Goal: Transaction & Acquisition: Purchase product/service

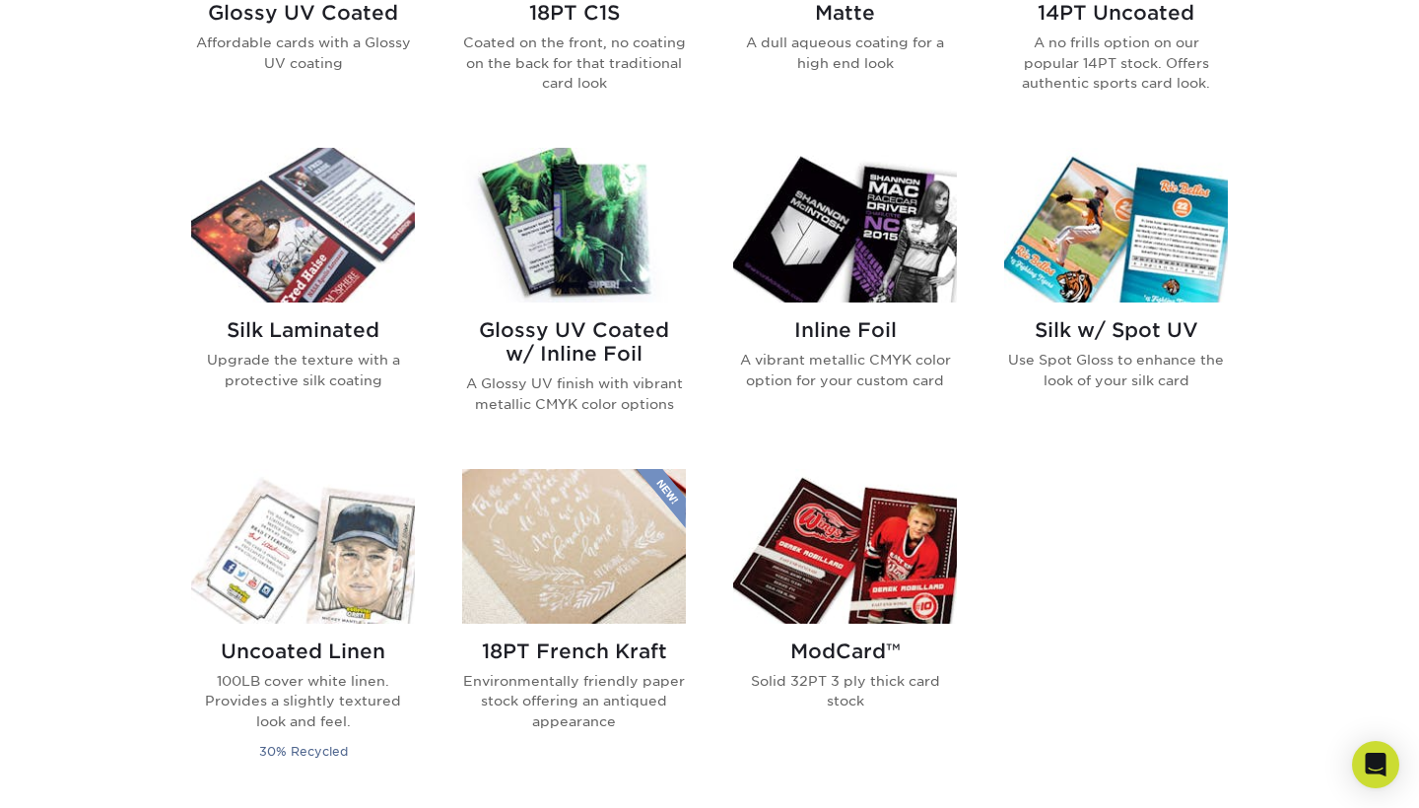
scroll to position [808, 0]
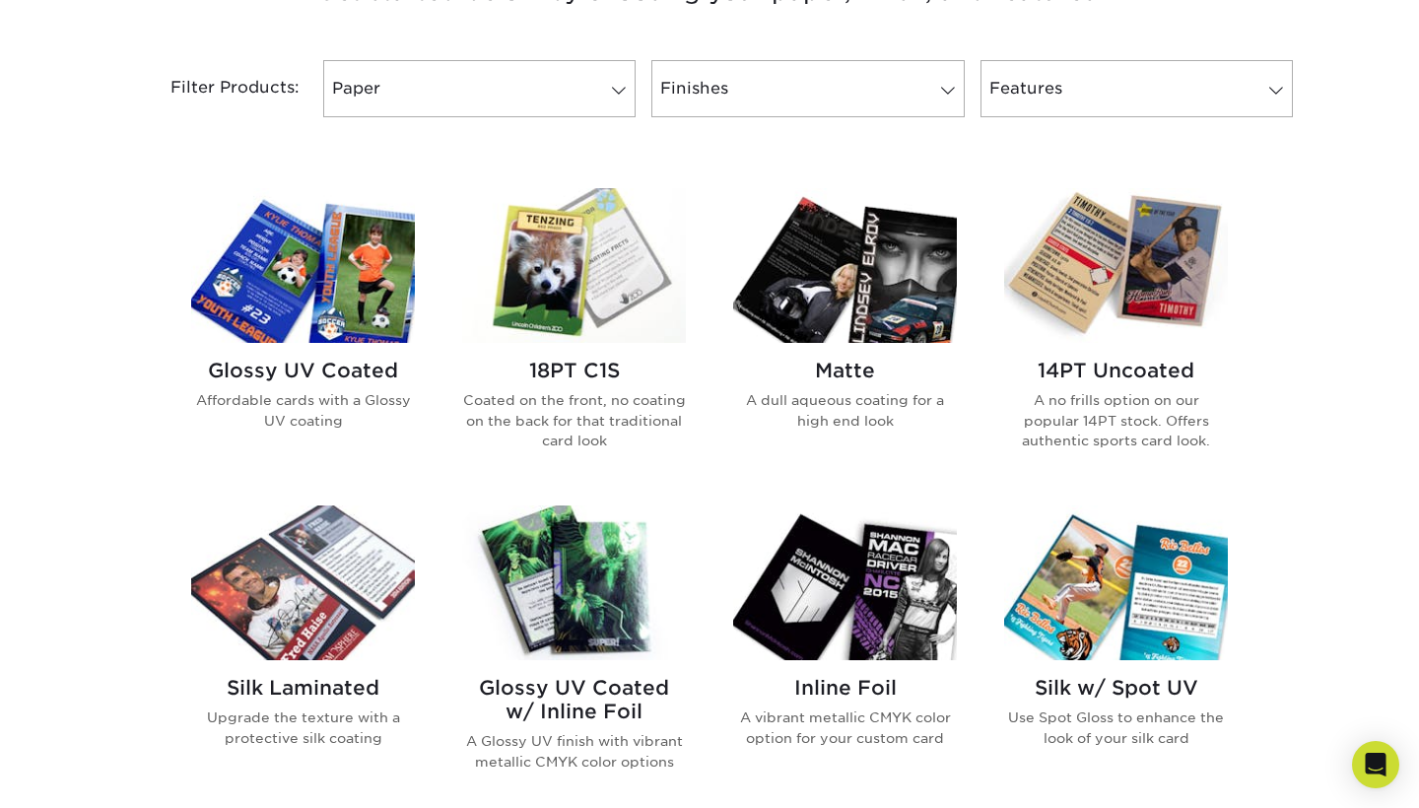
click at [1159, 286] on img at bounding box center [1116, 265] width 224 height 155
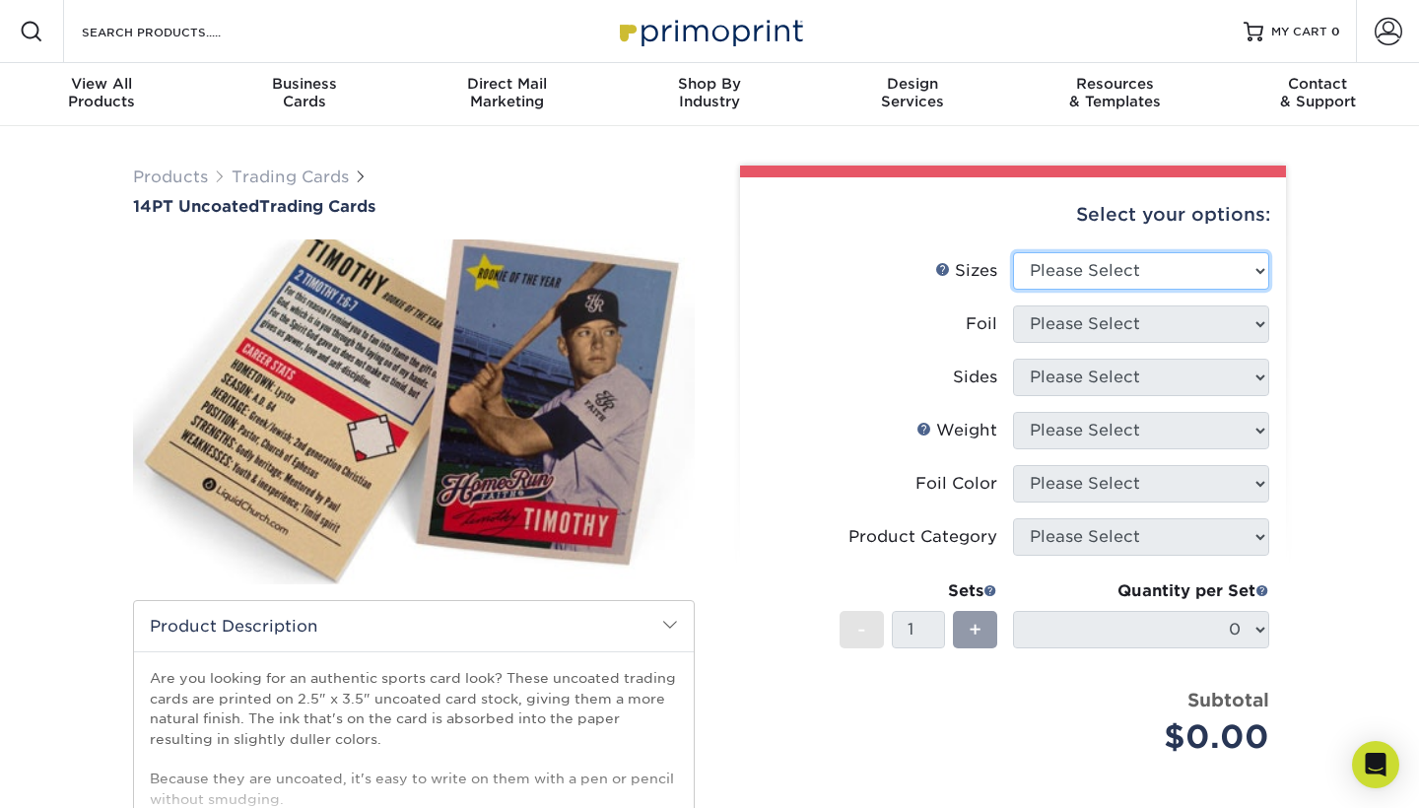
click at [1264, 270] on select "Please Select 2.5" x 3.5"" at bounding box center [1141, 270] width 256 height 37
select select "2.50x3.50"
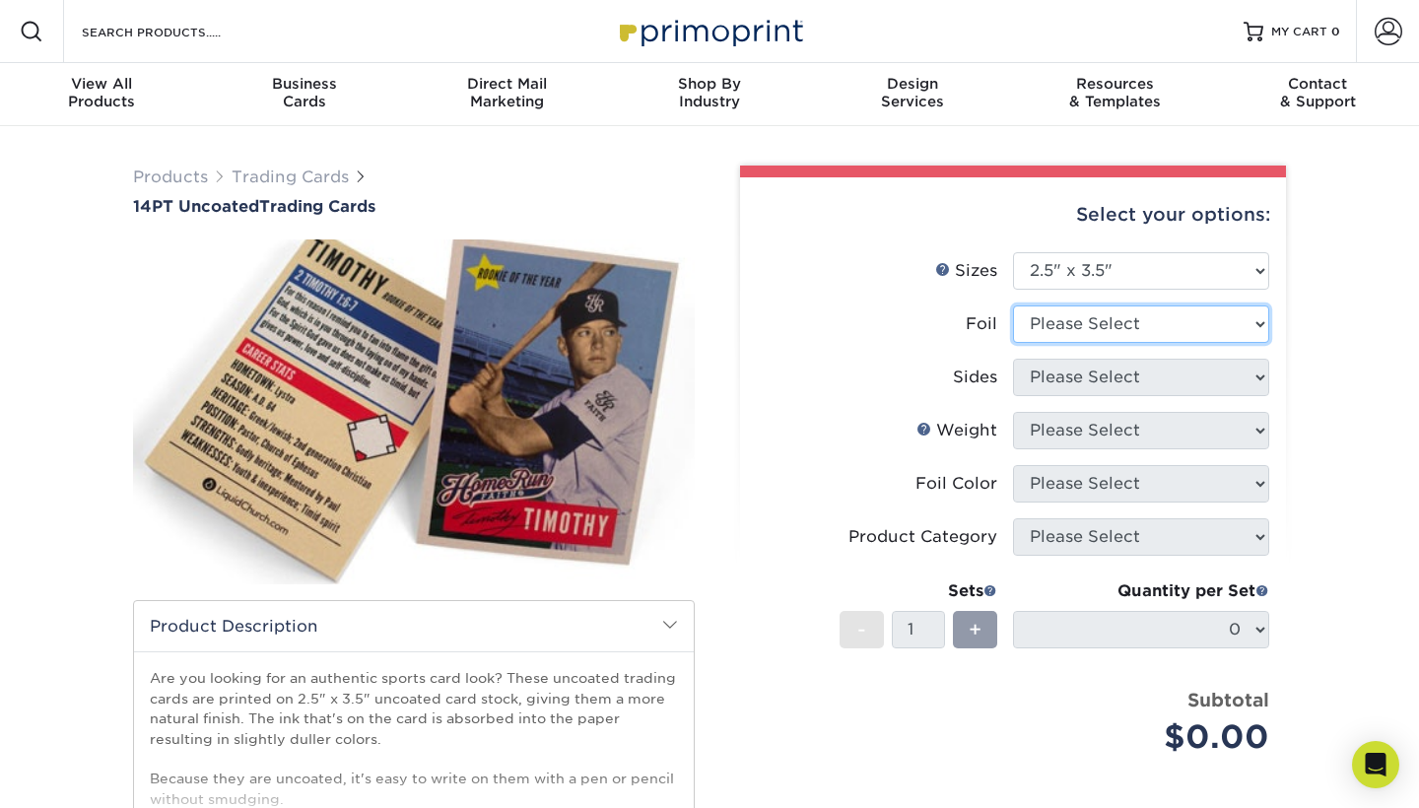
click at [1258, 322] on select "Please Select Yes No" at bounding box center [1141, 324] width 256 height 37
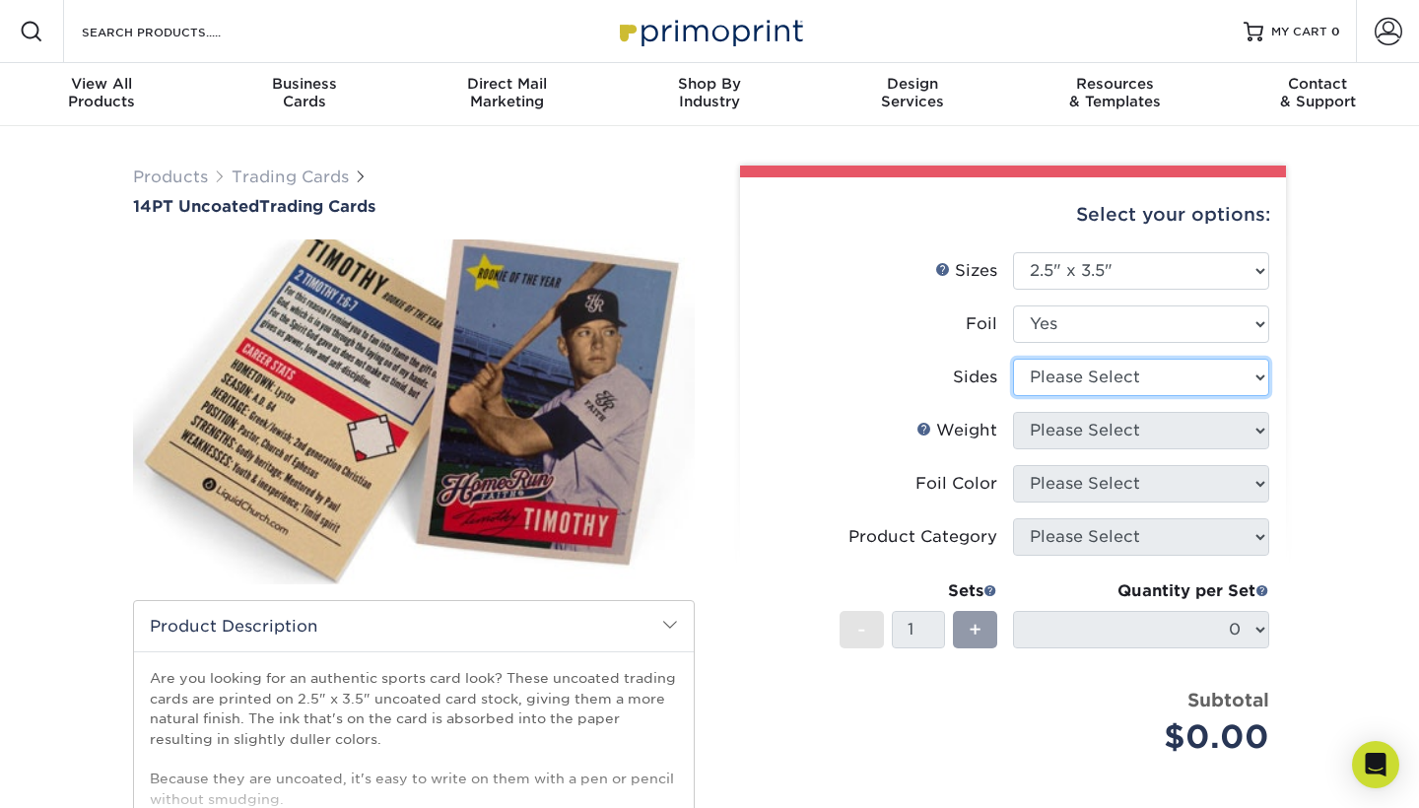
click at [1255, 382] on select "Please Select Print Both Sides - Foil Both Sides Print Both Sides - Foil Front …" at bounding box center [1141, 377] width 256 height 37
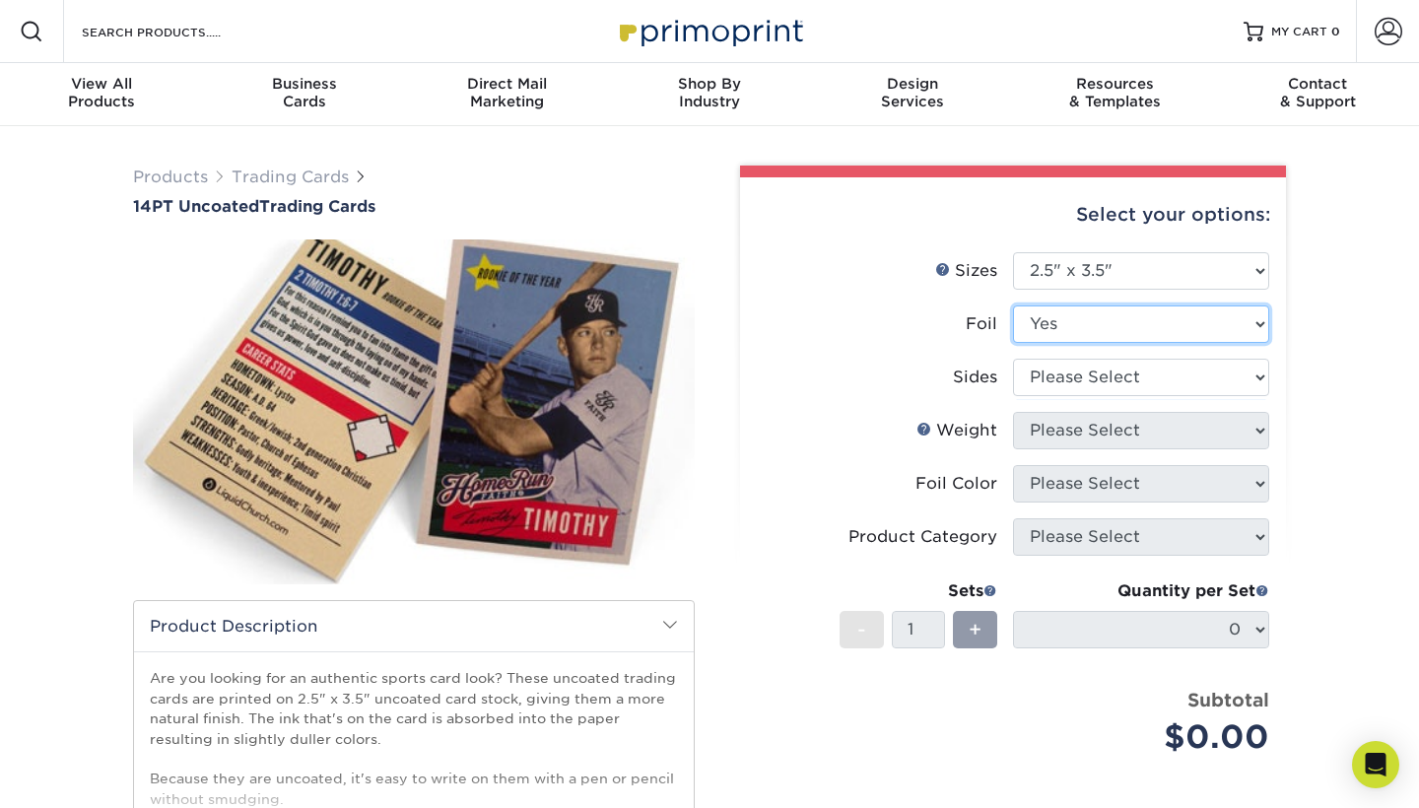
click at [1260, 328] on select "Please Select Yes No" at bounding box center [1141, 324] width 256 height 37
select select "0"
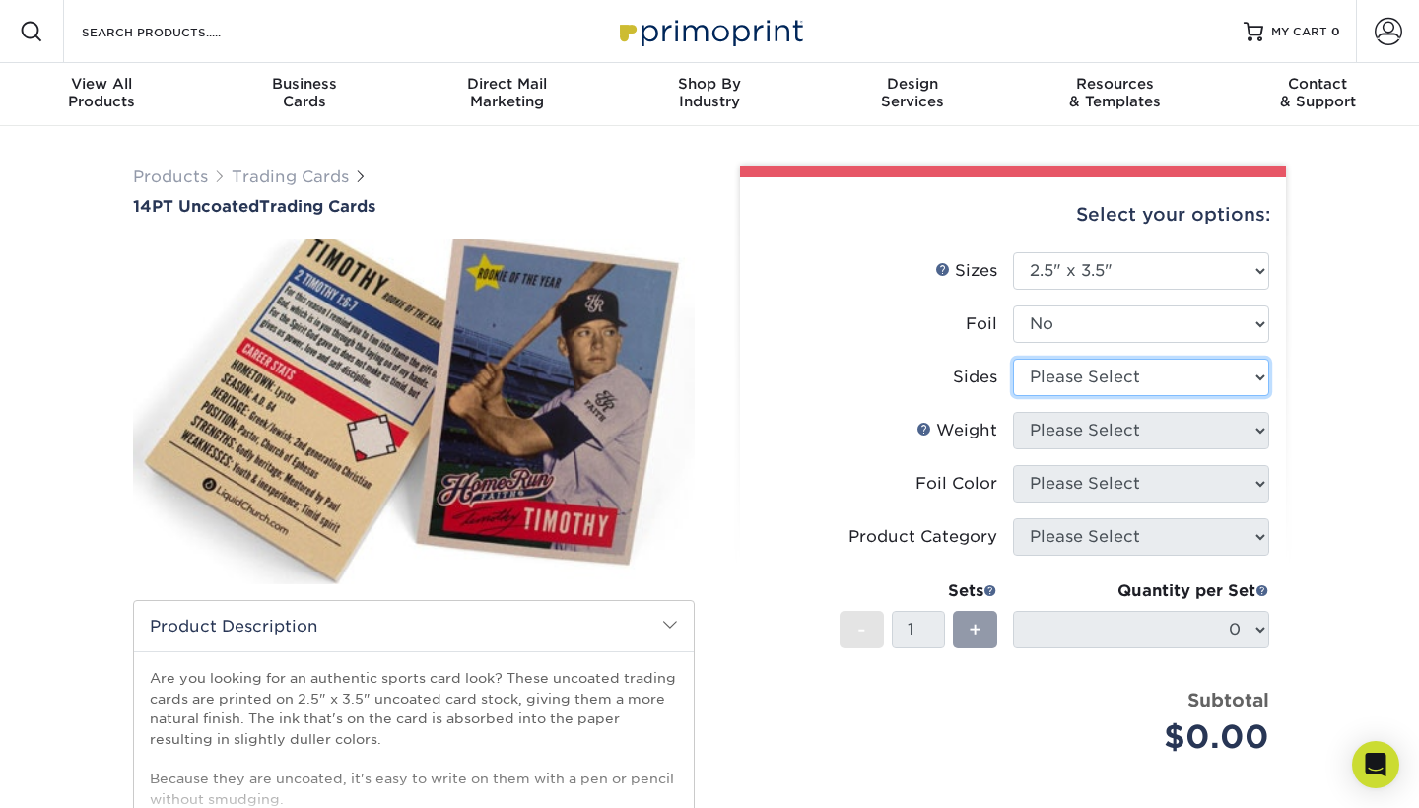
click at [1236, 377] on select "Please Select Print Both Sides Print Front Only" at bounding box center [1141, 377] width 256 height 37
select select "13abbda7-1d64-4f25-8bb2-c179b224825d"
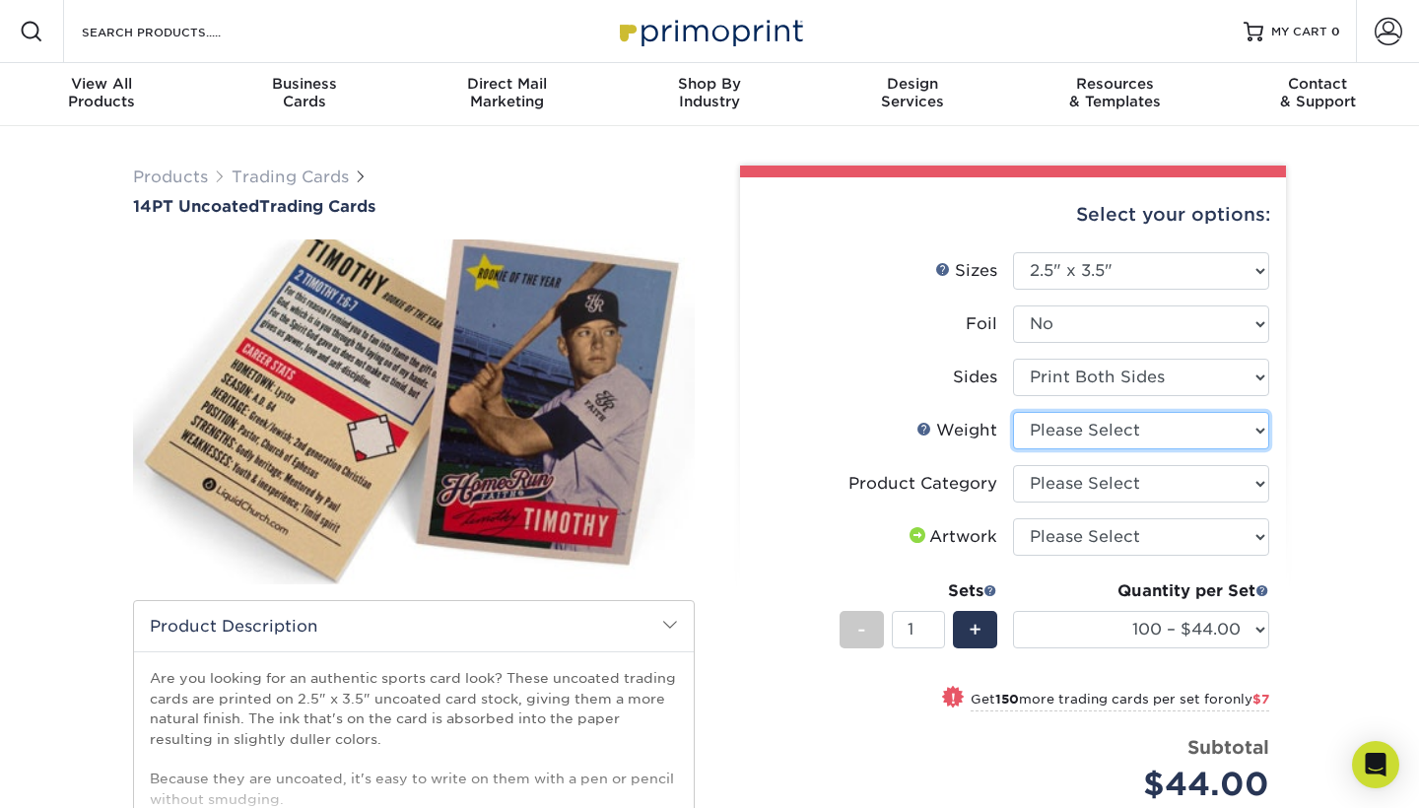
click at [1260, 428] on select "Please Select 14PT Uncoated" at bounding box center [1141, 430] width 256 height 37
select select "14PT Uncoated"
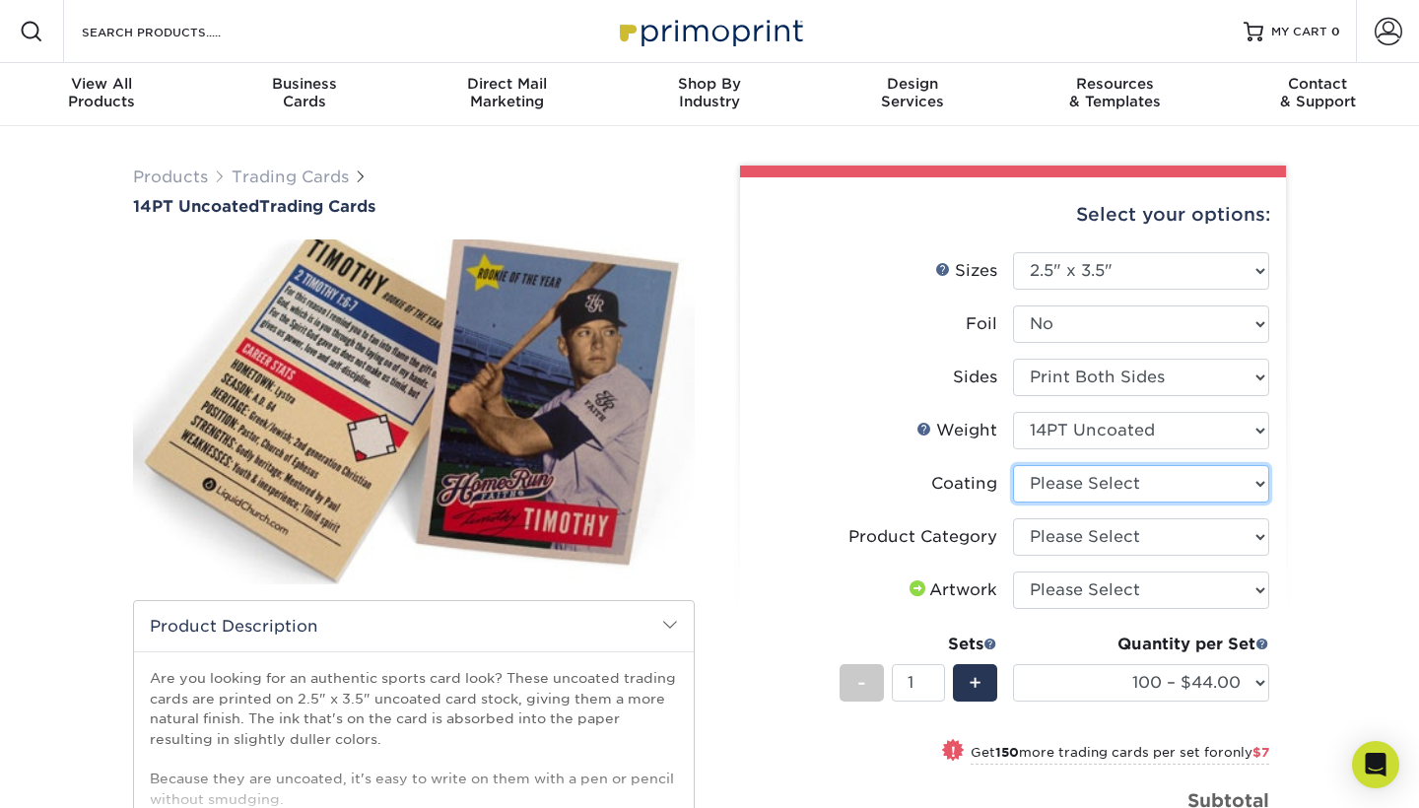
click at [1263, 478] on select at bounding box center [1141, 483] width 256 height 37
click at [1237, 484] on select at bounding box center [1141, 483] width 256 height 37
click at [1215, 485] on select at bounding box center [1141, 483] width 256 height 37
select select "3e7618de-abca-4bda-9f97-8b9129e913d8"
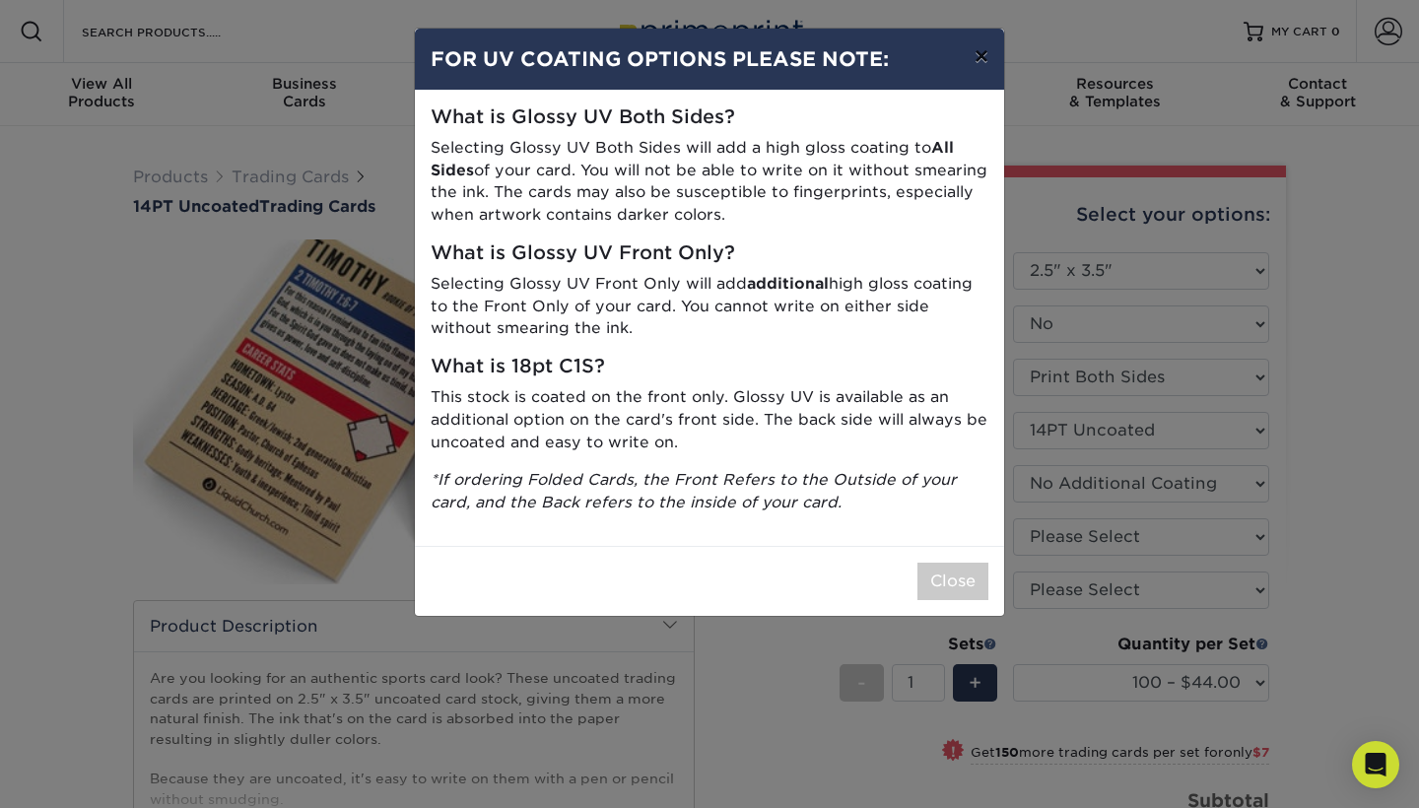
click at [983, 57] on button "×" at bounding box center [981, 56] width 45 height 55
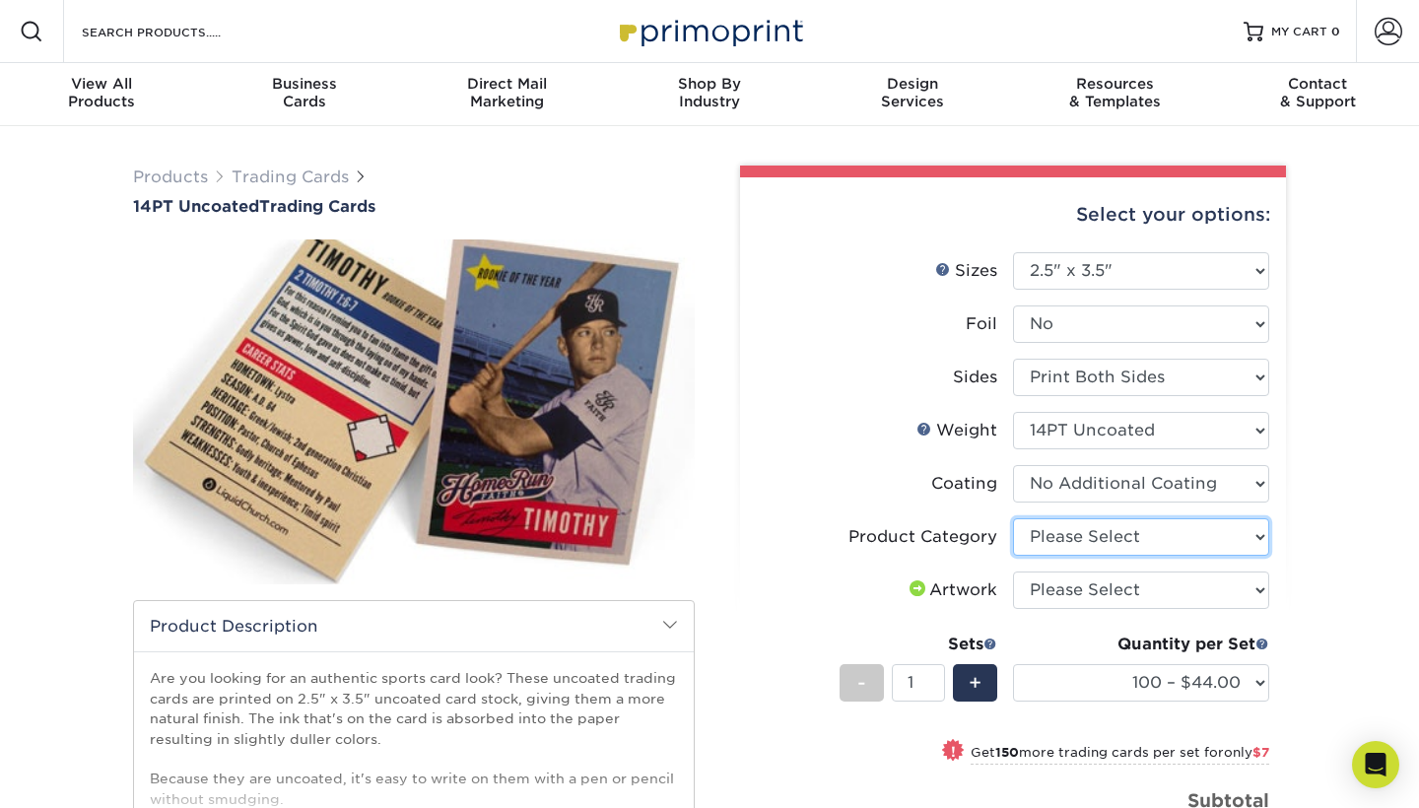
click at [1249, 542] on select "Please Select Trading Cards" at bounding box center [1141, 536] width 256 height 37
select select "c2f9bce9-36c2-409d-b101-c29d9d031e18"
click at [1257, 591] on select "Please Select I will upload files I need a design - $100" at bounding box center [1141, 590] width 256 height 37
select select "upload"
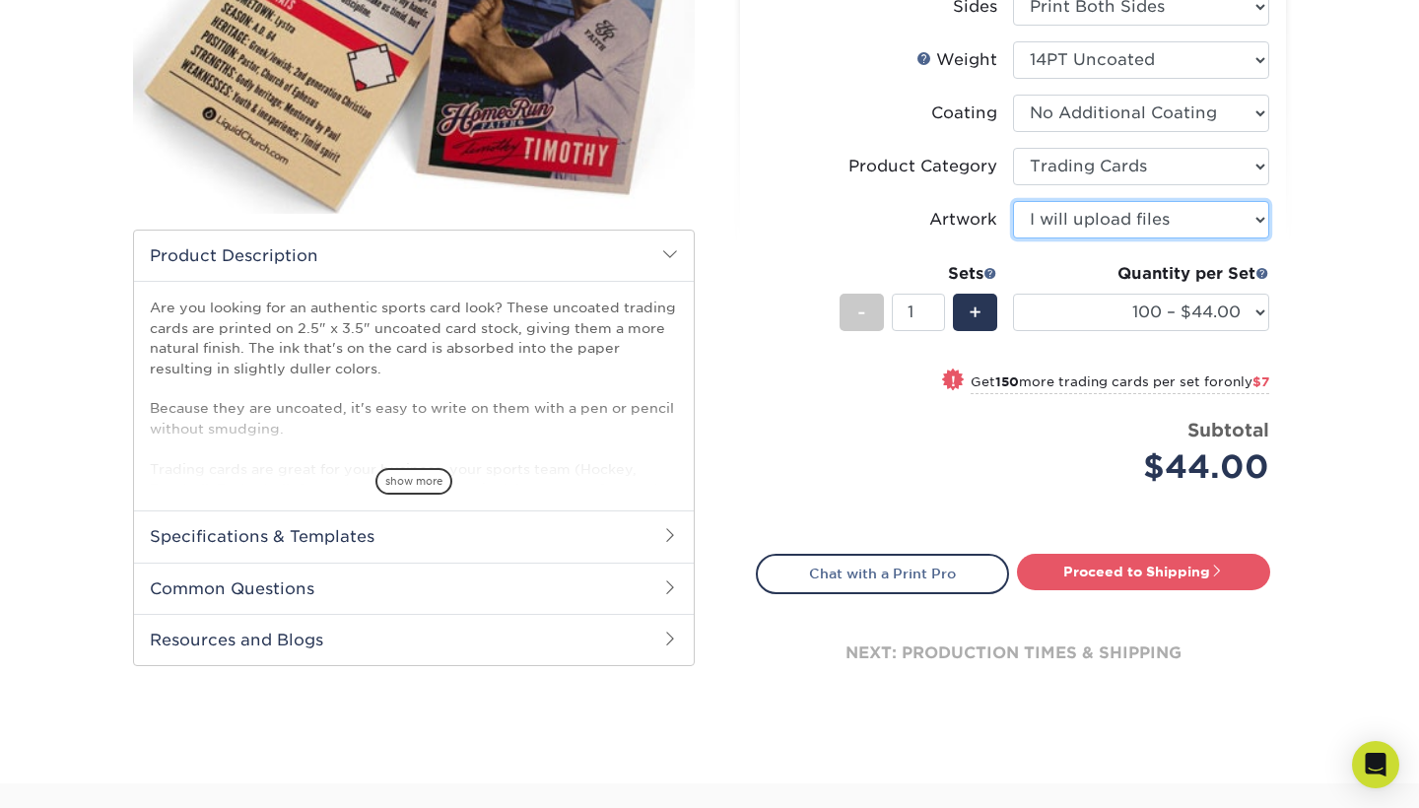
scroll to position [327, 0]
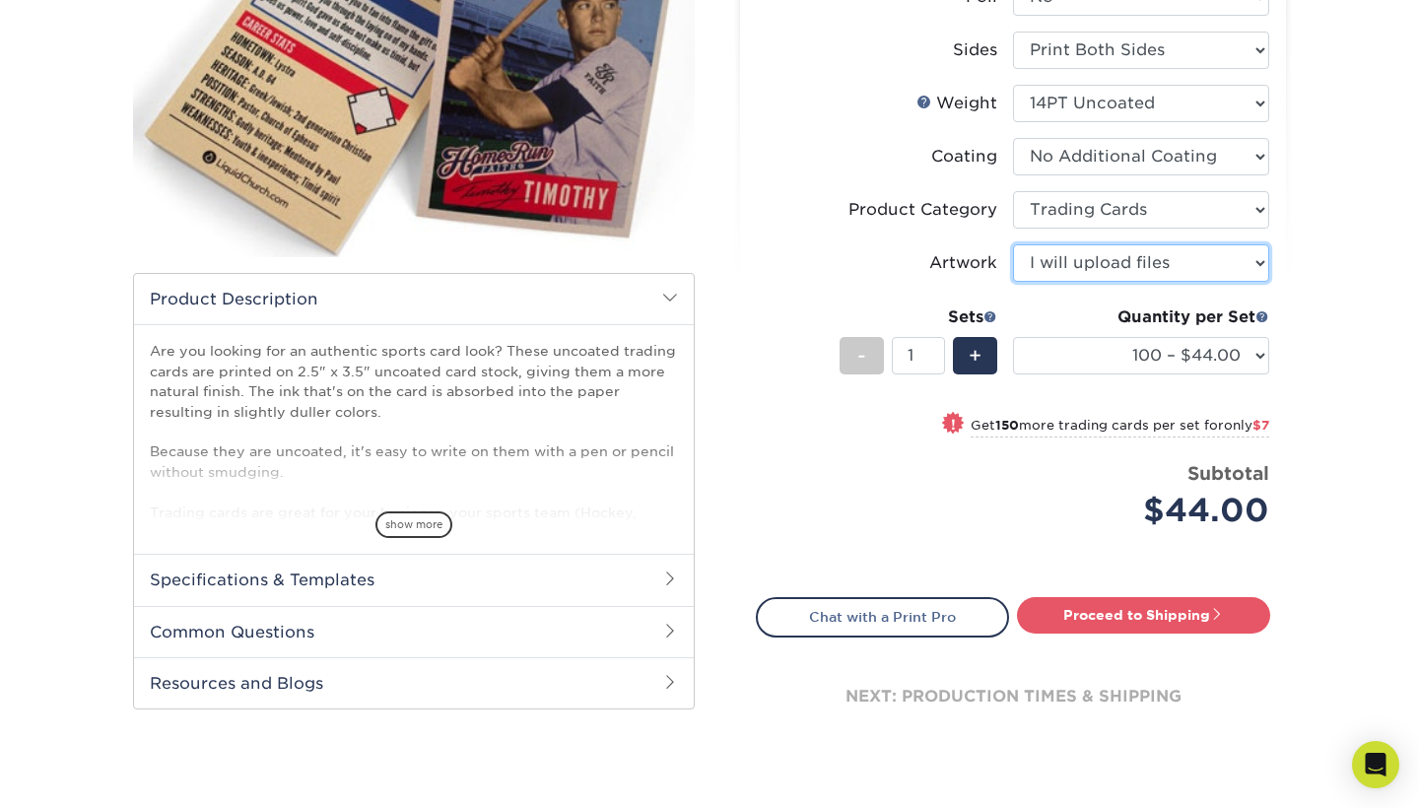
click at [1260, 265] on select "Please Select I will upload files I need a design - $100" at bounding box center [1141, 262] width 256 height 37
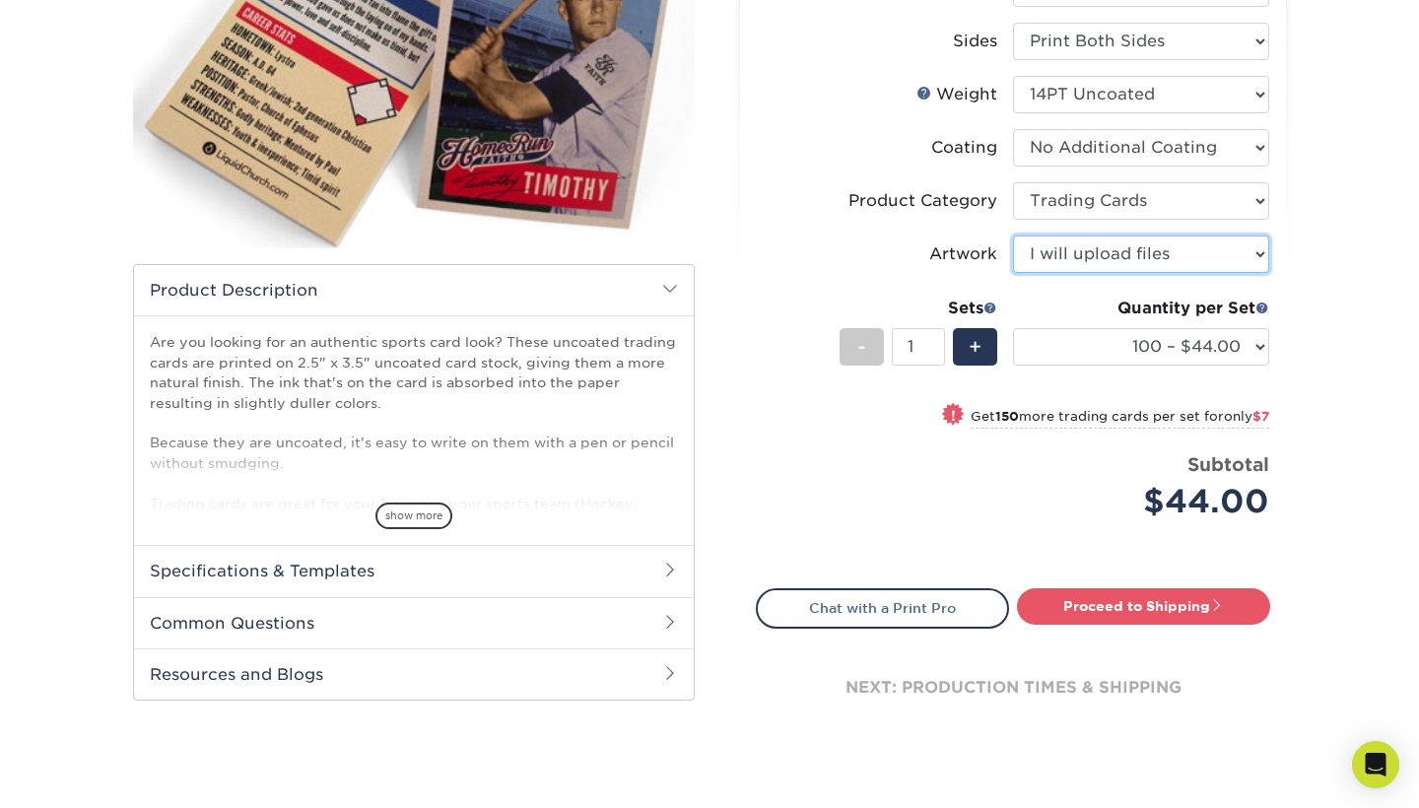
scroll to position [337, 0]
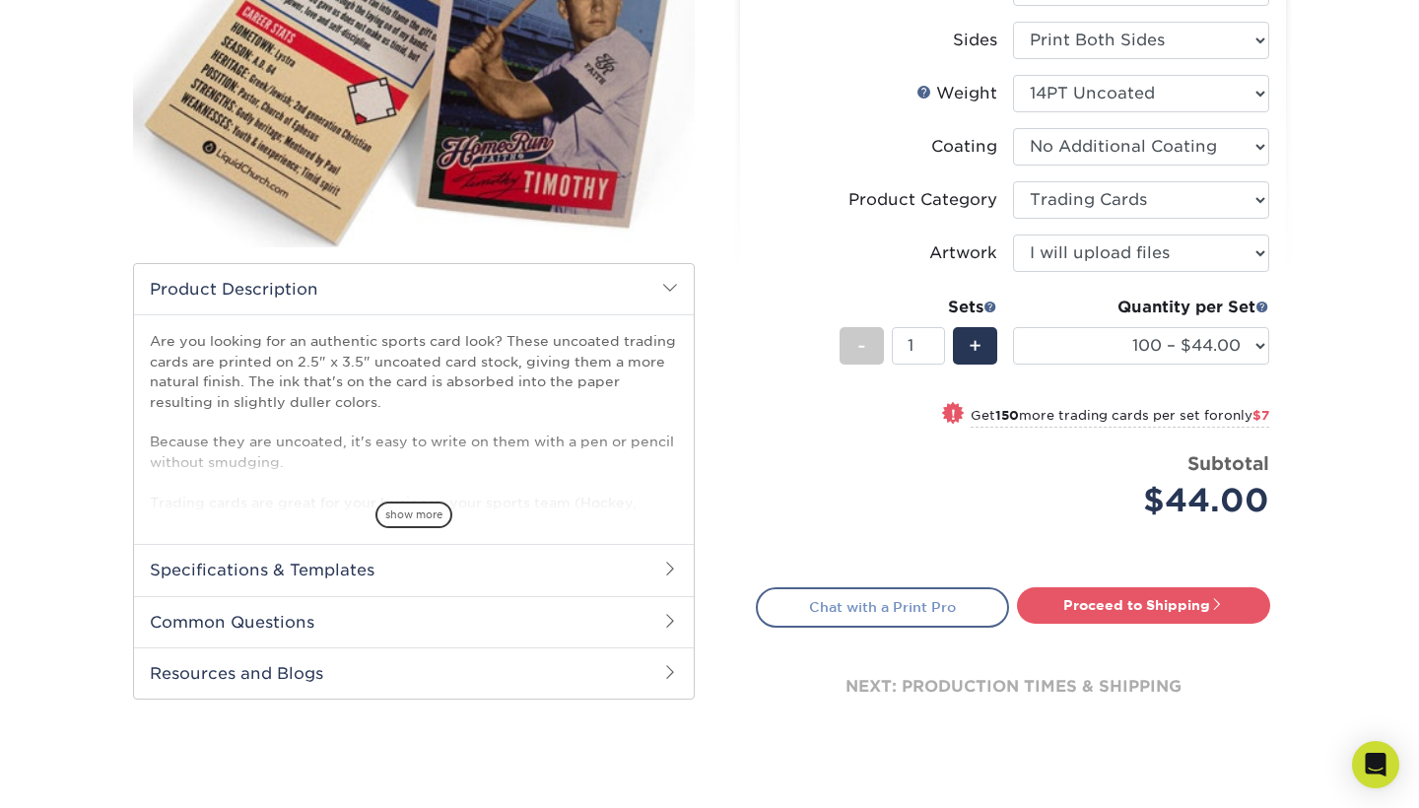
click at [933, 611] on link "Chat with a Print Pro" at bounding box center [882, 606] width 253 height 39
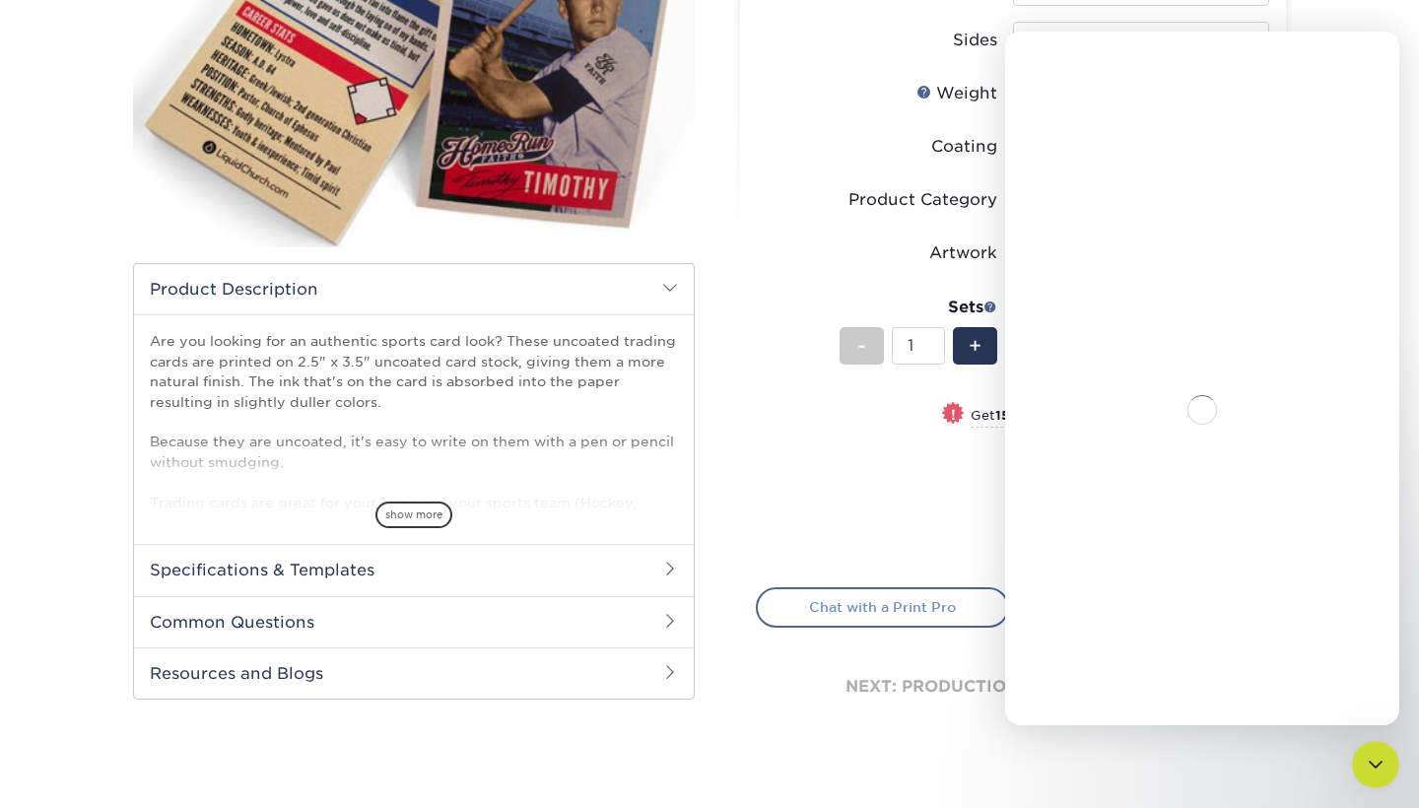
scroll to position [0, 0]
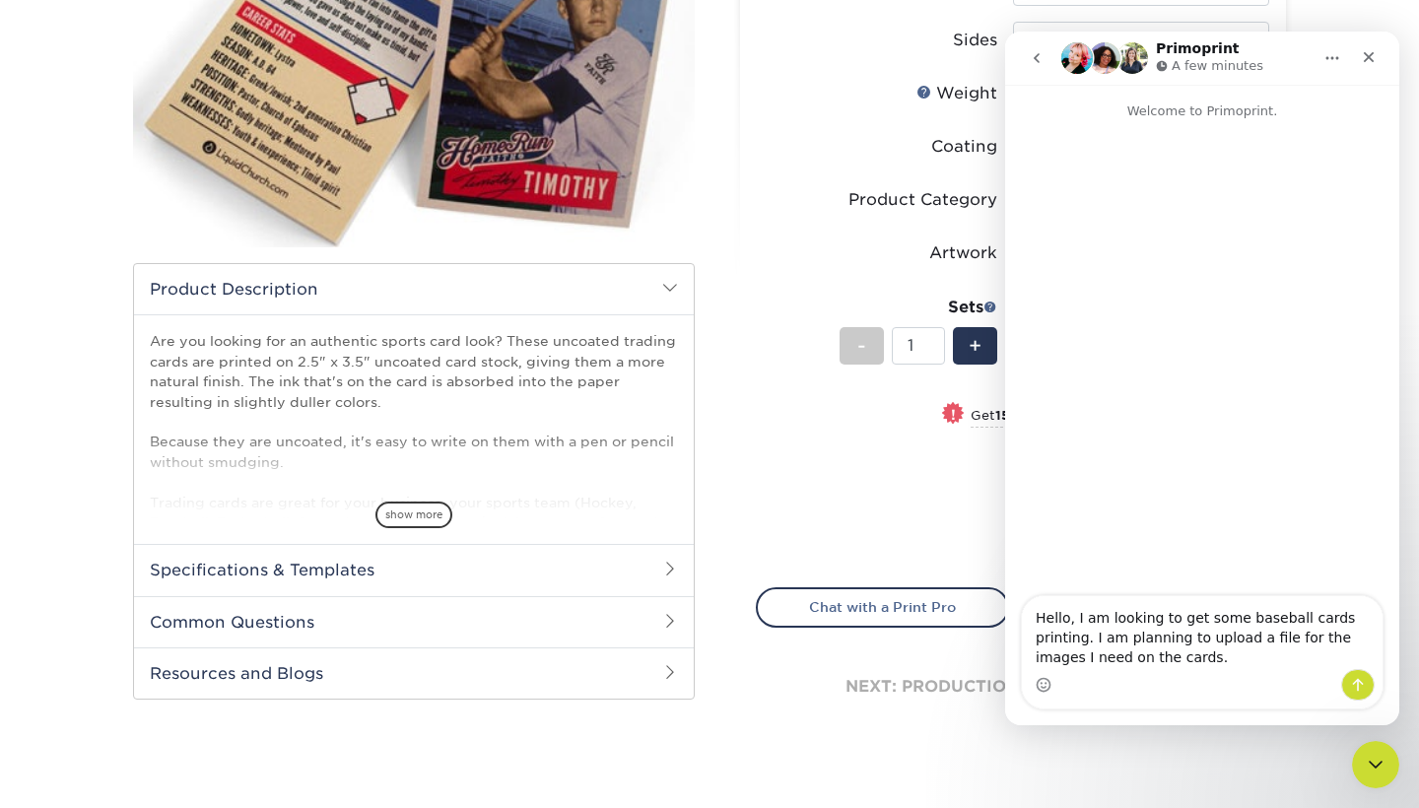
type textarea "Hello, I am looking to get some baseball cards printing. I am planning to uploa…"
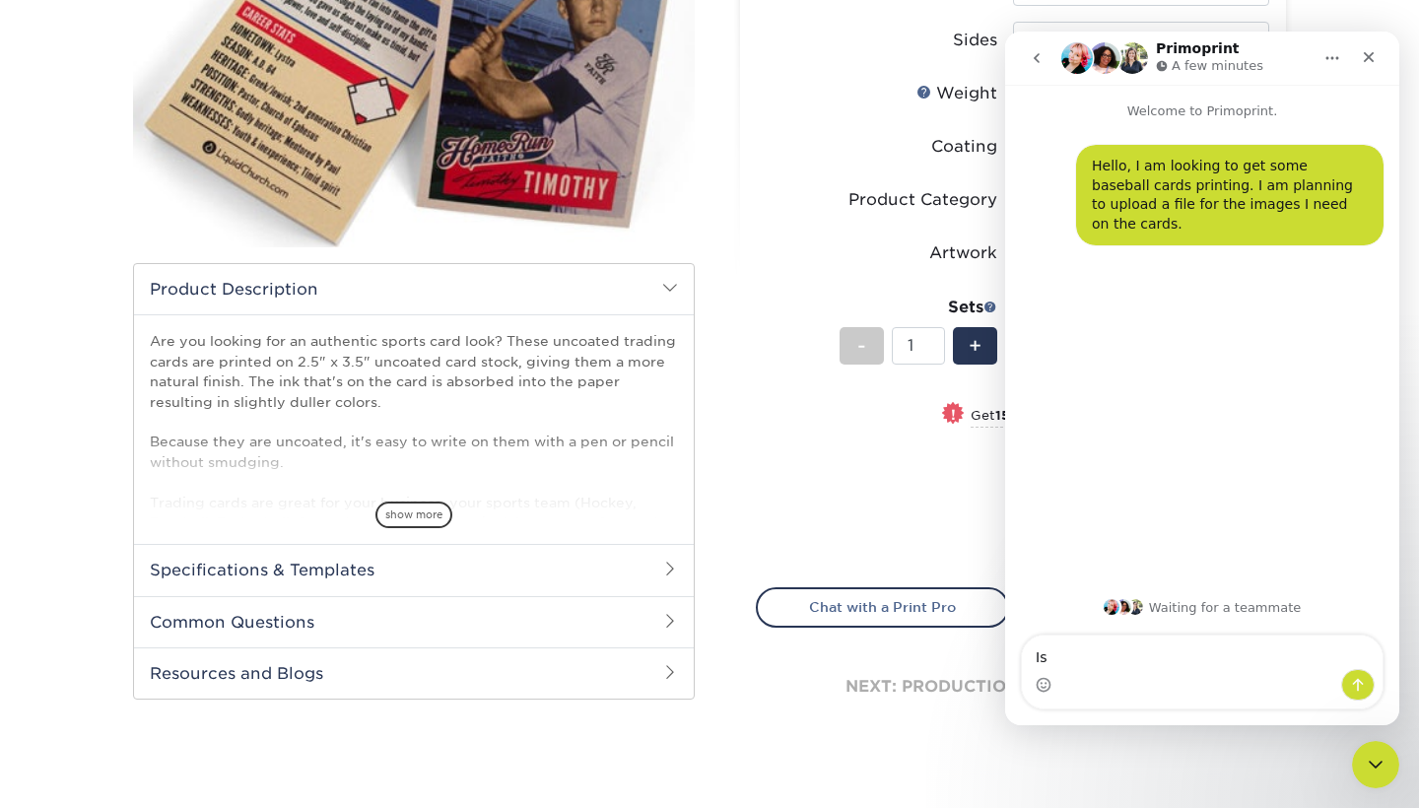
type textarea "I"
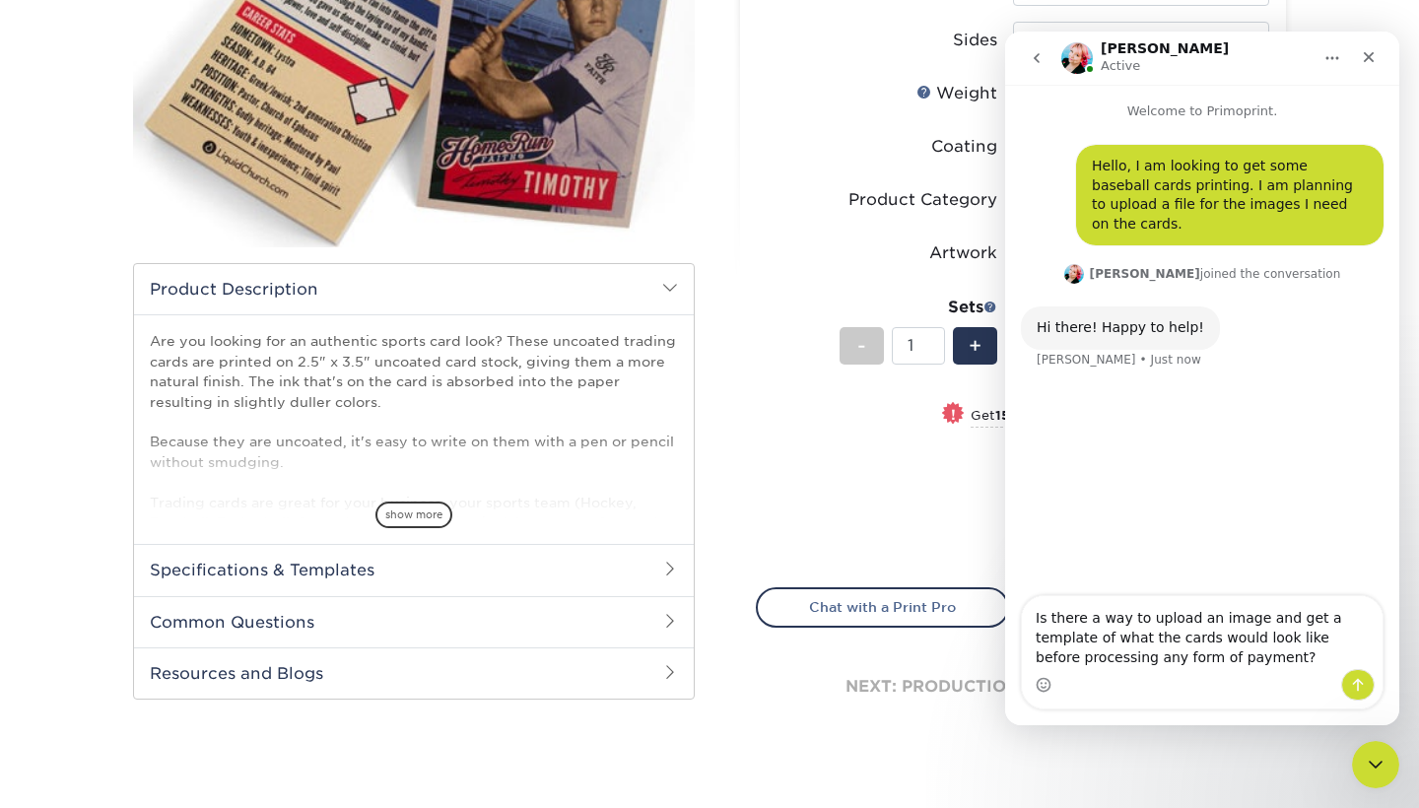
type textarea "Is there a way to upload an image and get a template of what the cards would lo…"
click at [1356, 686] on icon "Send a message…" at bounding box center [1358, 685] width 16 height 16
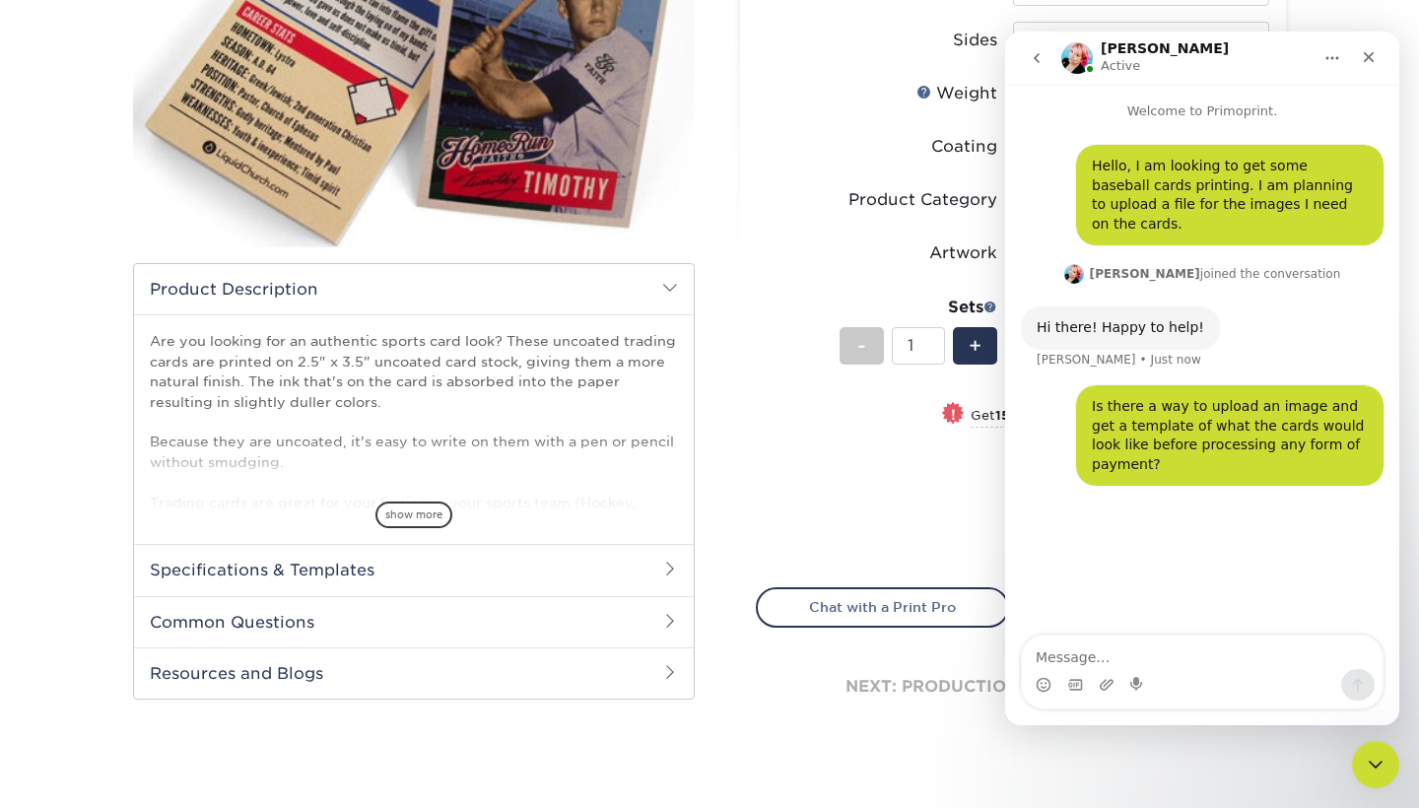
click at [1330, 59] on icon "Home" at bounding box center [1333, 58] width 16 height 16
drag, startPoint x: 1255, startPoint y: 59, endPoint x: 963, endPoint y: 59, distance: 291.8
click at [1005, 59] on html "[PERSON_NAME] Active Expand window Download transcript Welcome to Primoprint. H…" at bounding box center [1202, 379] width 394 height 694
click at [1013, 82] on nav "[PERSON_NAME] Active" at bounding box center [1202, 58] width 394 height 53
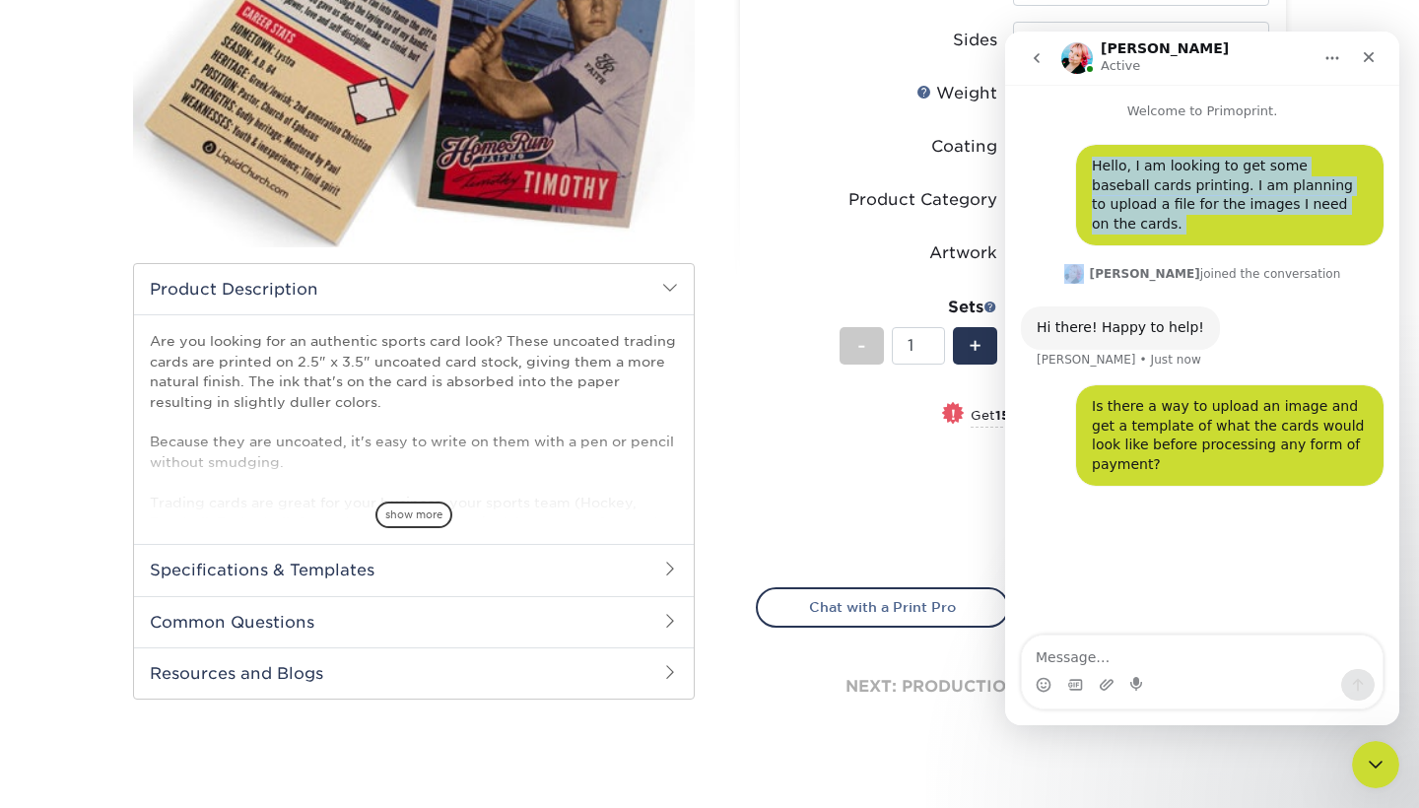
drag, startPoint x: 1043, startPoint y: 122, endPoint x: 974, endPoint y: 123, distance: 69.0
click at [1005, 123] on html "[PERSON_NAME] Active Welcome to Primoprint. Hello, I am looking to get some bas…" at bounding box center [1202, 379] width 394 height 694
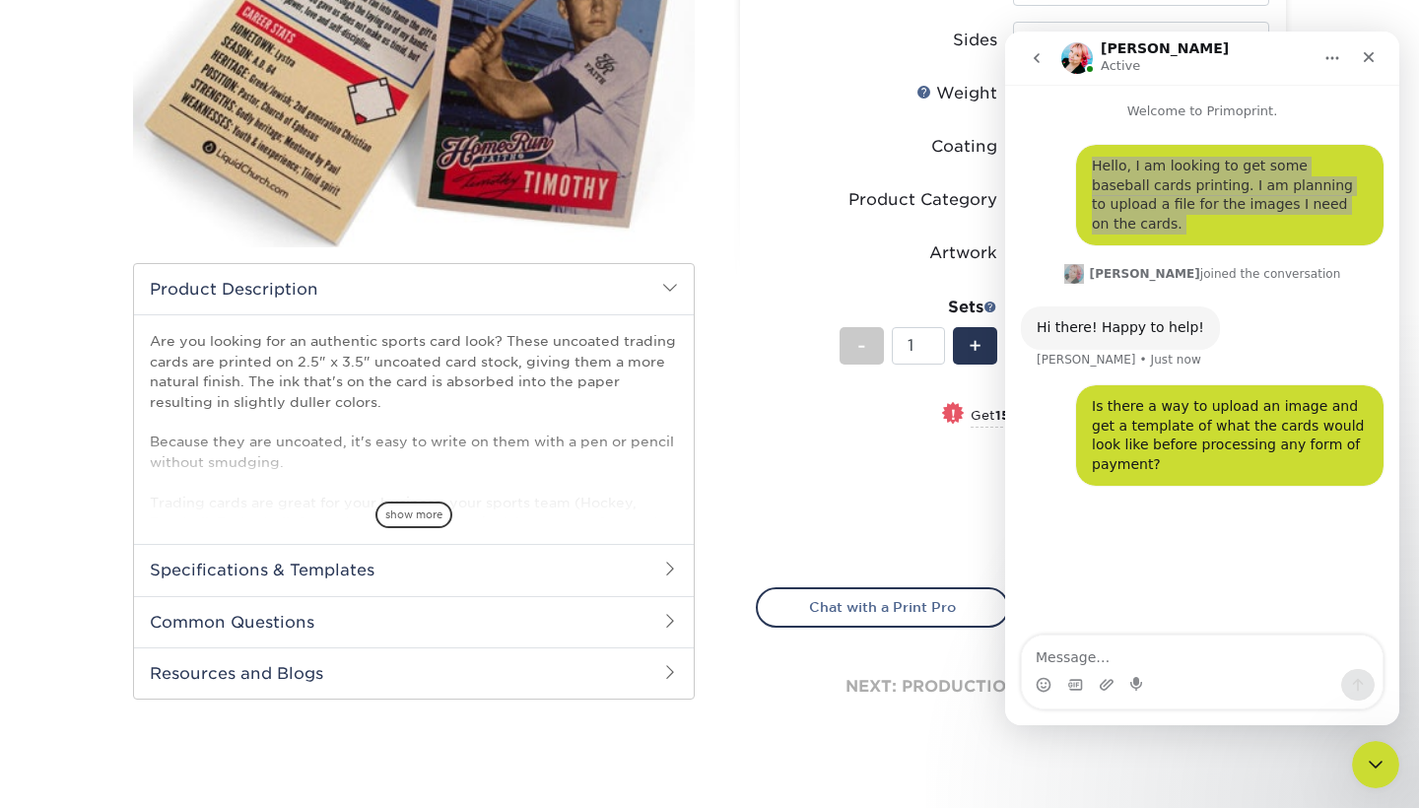
click at [907, 515] on div "Price per set $44.00" at bounding box center [885, 487] width 256 height 75
click at [770, 271] on li "Artwork Please Select I will upload files I need a design - $100" at bounding box center [1013, 261] width 513 height 53
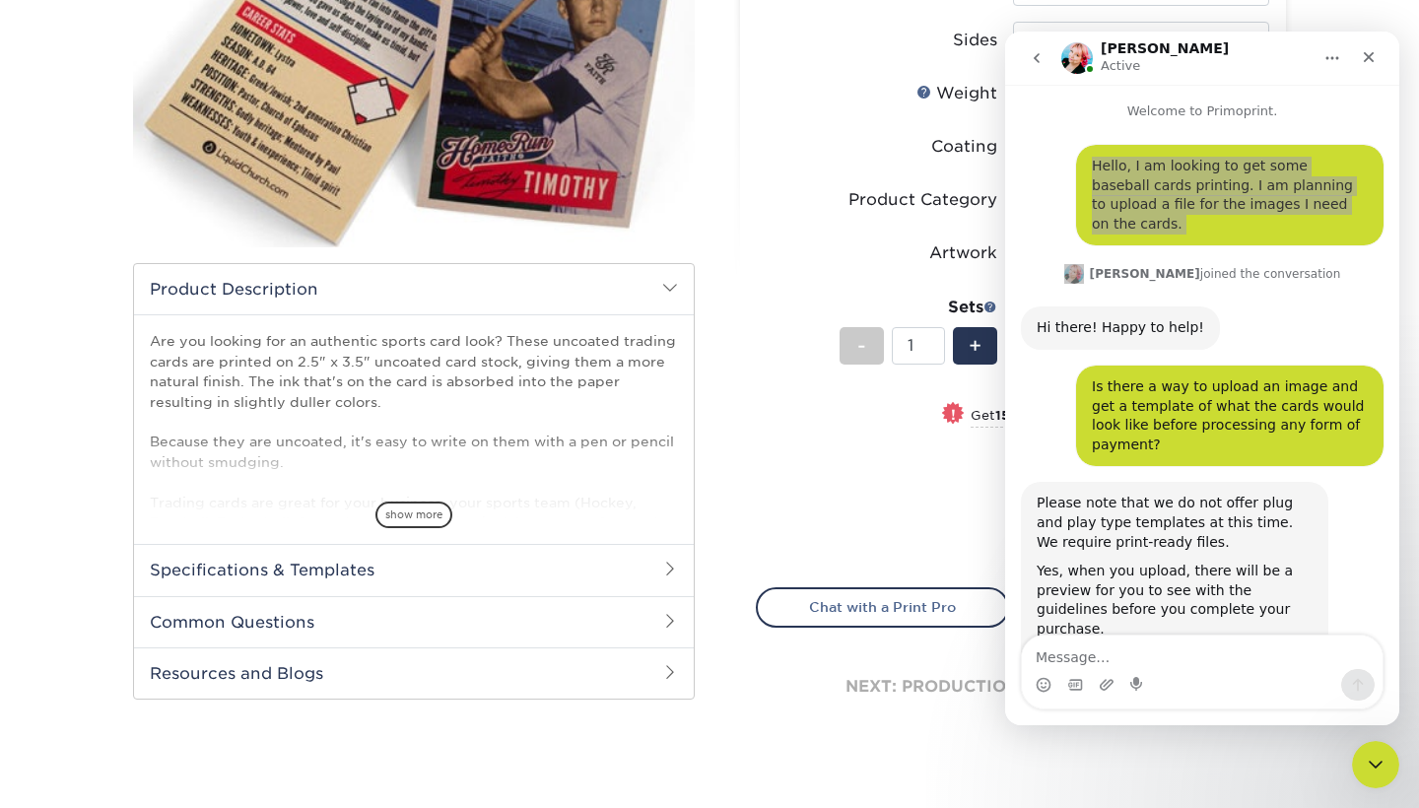
scroll to position [10, 0]
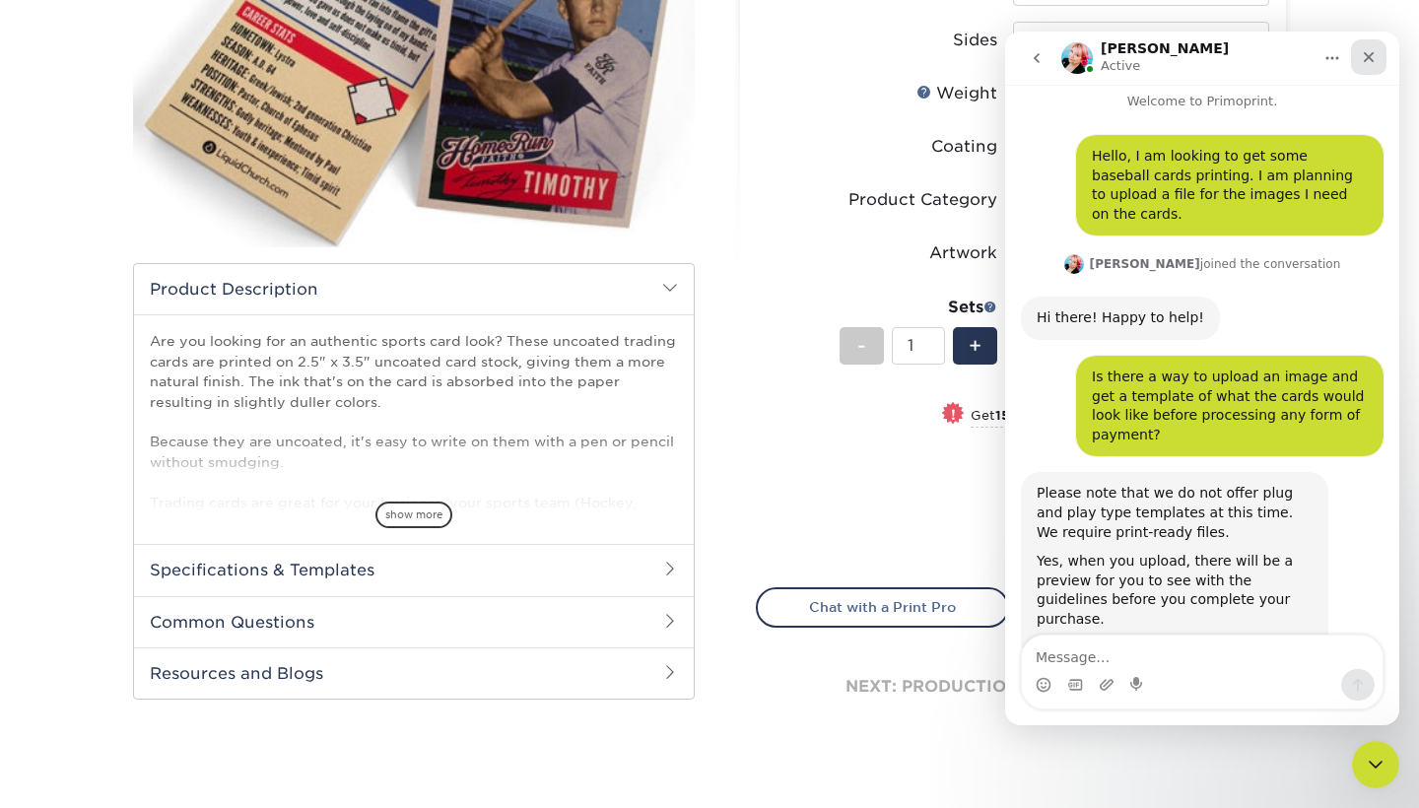
click at [1368, 59] on icon "Close" at bounding box center [1369, 57] width 16 height 16
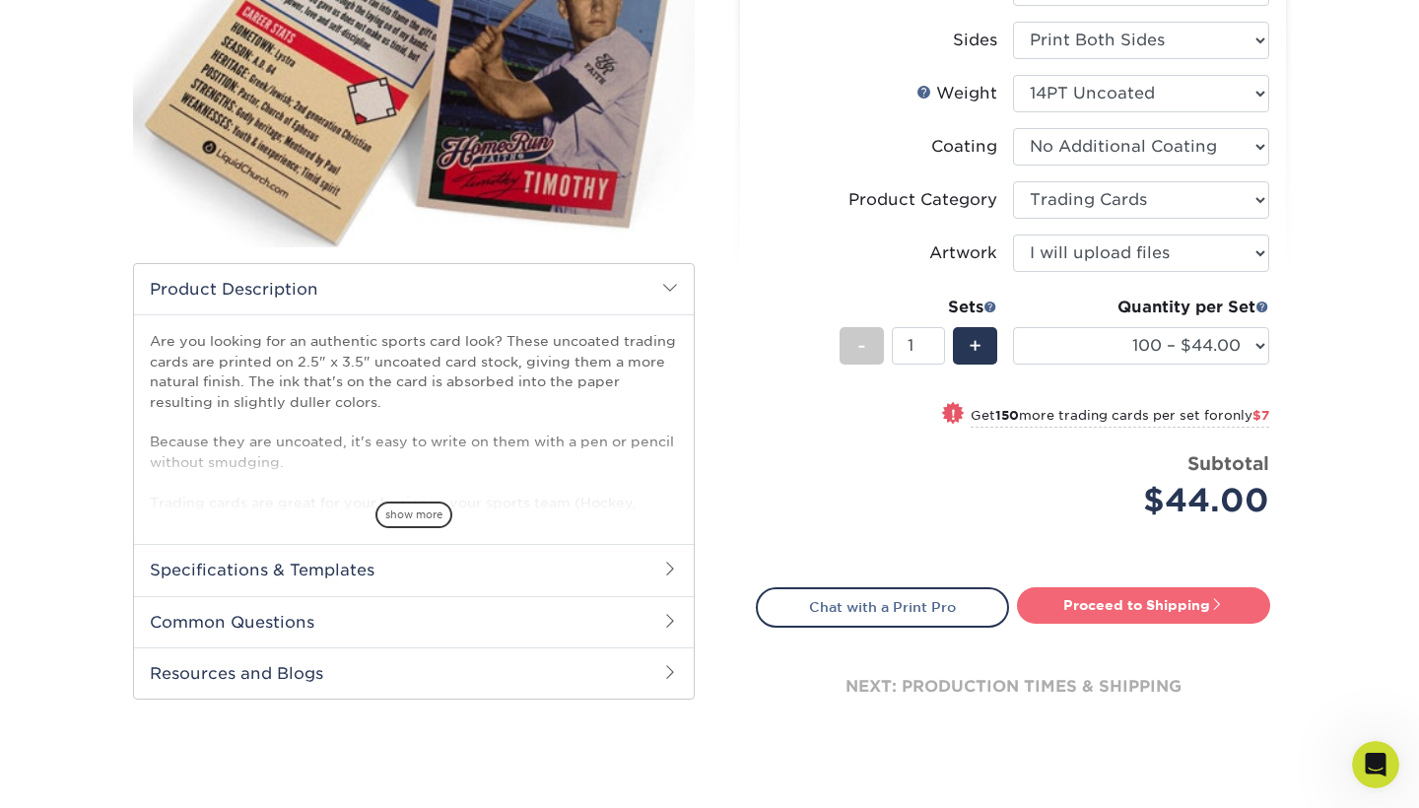
click at [1194, 608] on link "Proceed to Shipping" at bounding box center [1143, 604] width 253 height 35
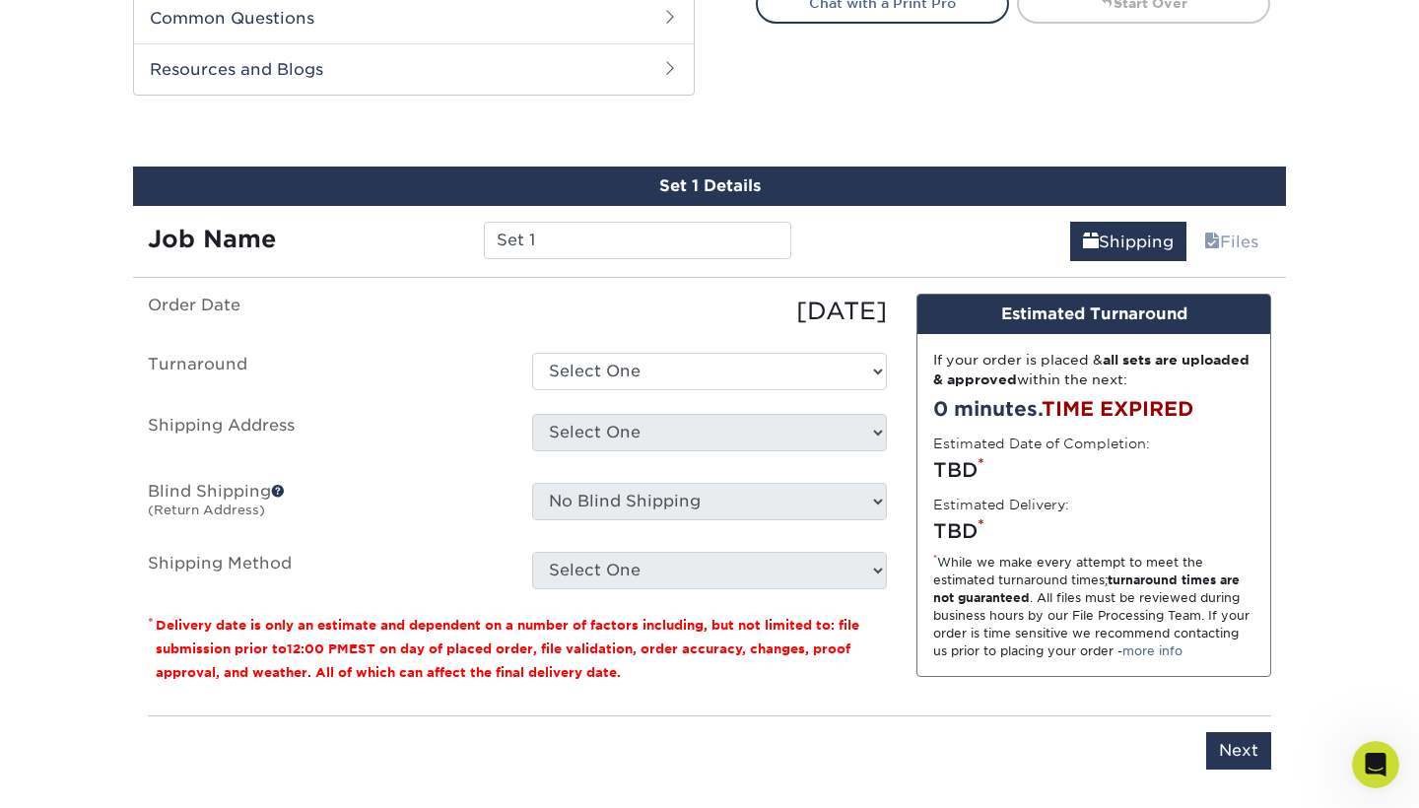
scroll to position [977, 0]
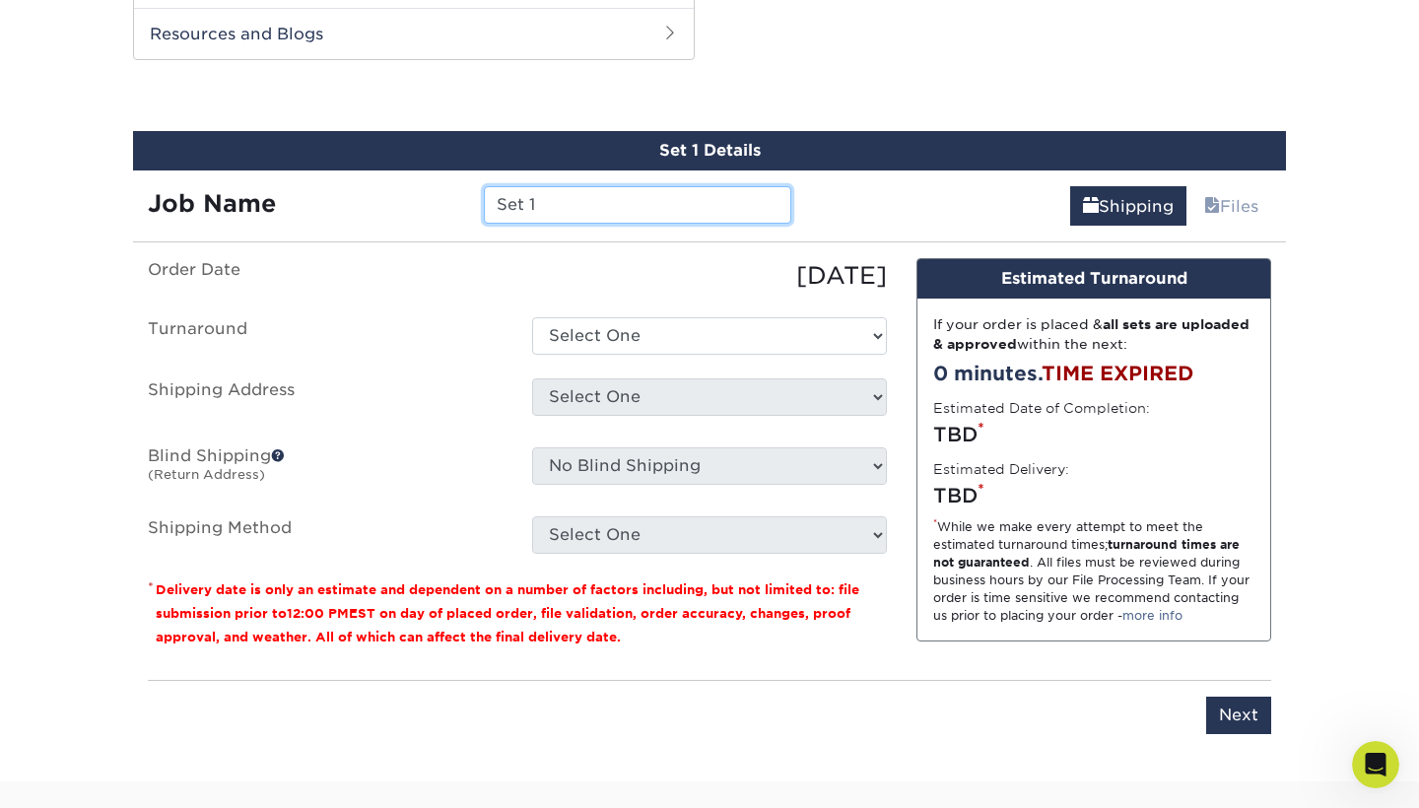
click at [649, 215] on input "Set 1" at bounding box center [637, 204] width 307 height 37
type input "S"
click at [564, 201] on input "[PERSON_NAME] Baseball" at bounding box center [637, 204] width 307 height 37
click at [728, 204] on input "[PERSON_NAME] D-BAT Baseball" at bounding box center [637, 204] width 307 height 37
type input "[PERSON_NAME] D-BAT Baseball Card"
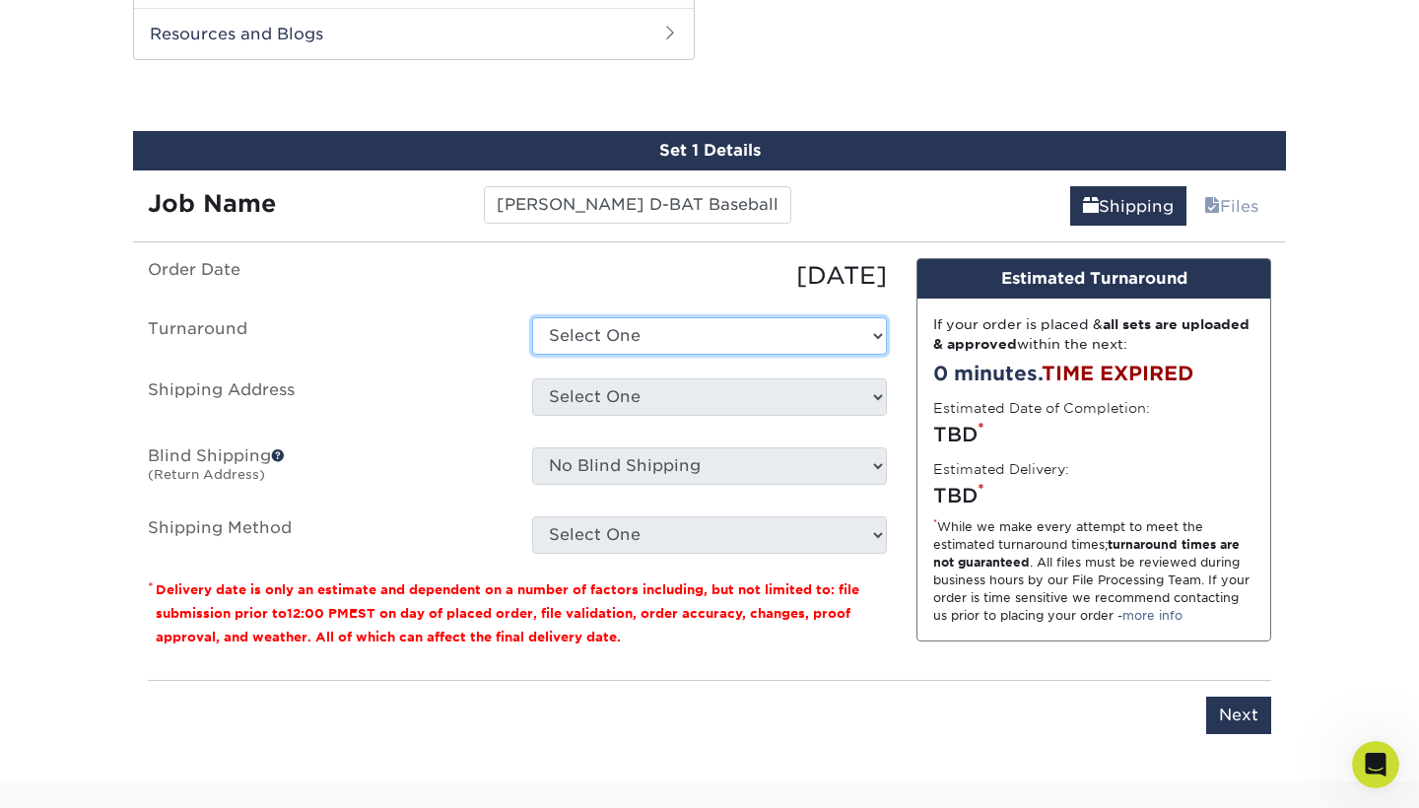
click at [715, 333] on select "Select One 2-4 Business Days 2 Day Next Business Day" at bounding box center [709, 335] width 355 height 37
select select "0cf973fe-bf75-479b-b69a-df131477f2d6"
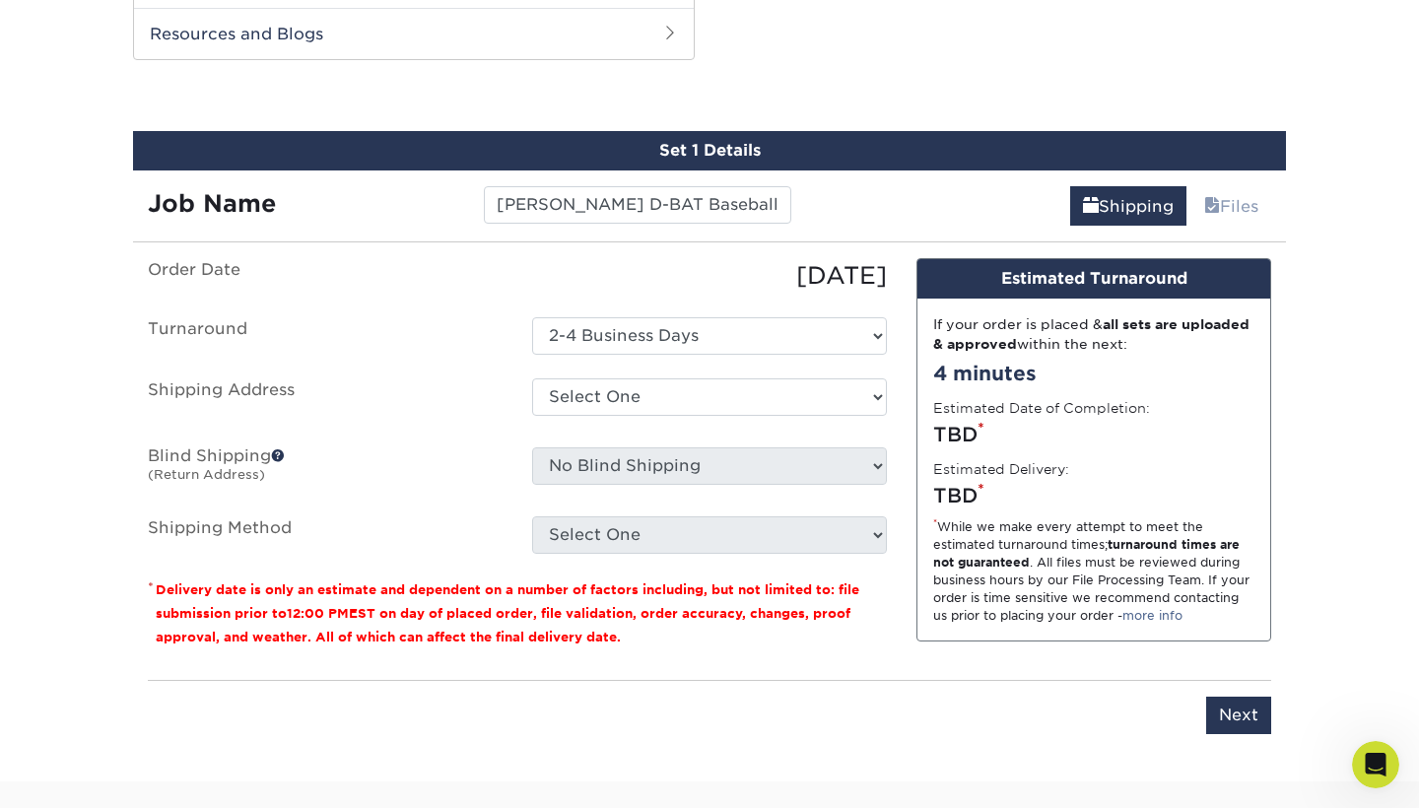
click at [854, 539] on select "Select One" at bounding box center [709, 534] width 355 height 37
click at [860, 388] on select "Select One + Add New Address - Login" at bounding box center [709, 397] width 355 height 37
select select "newaddress"
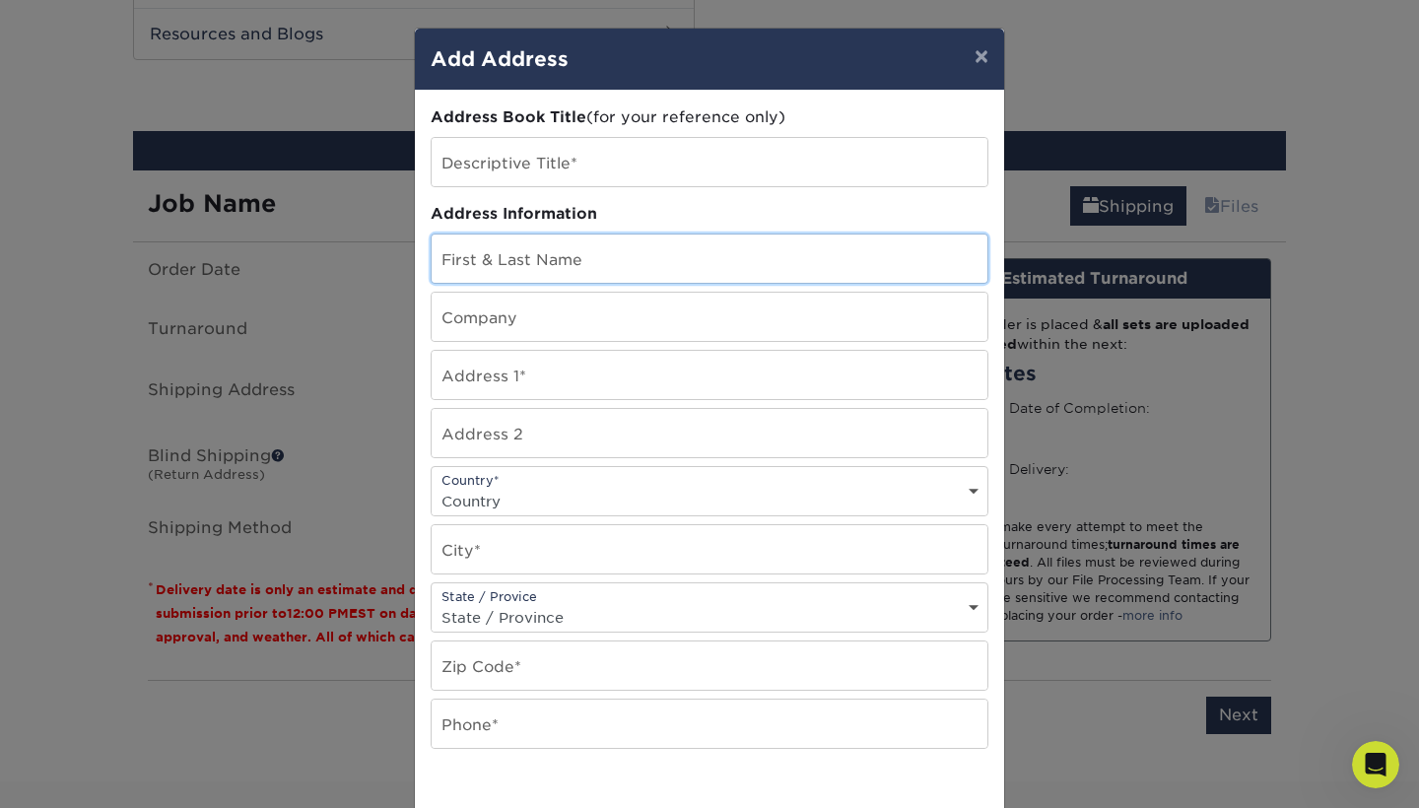
click at [736, 250] on input "text" at bounding box center [710, 259] width 556 height 48
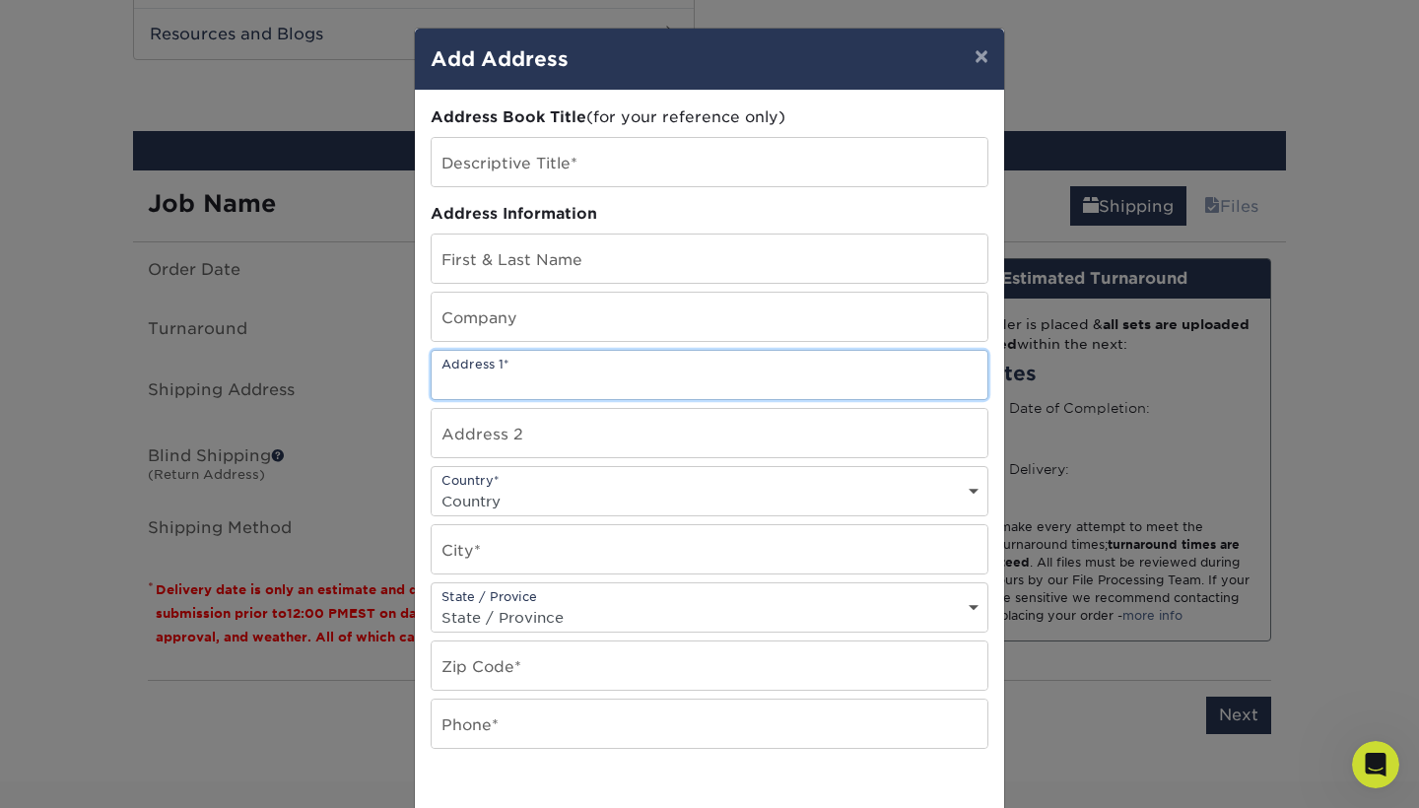
click at [818, 373] on input "text" at bounding box center [710, 375] width 556 height 48
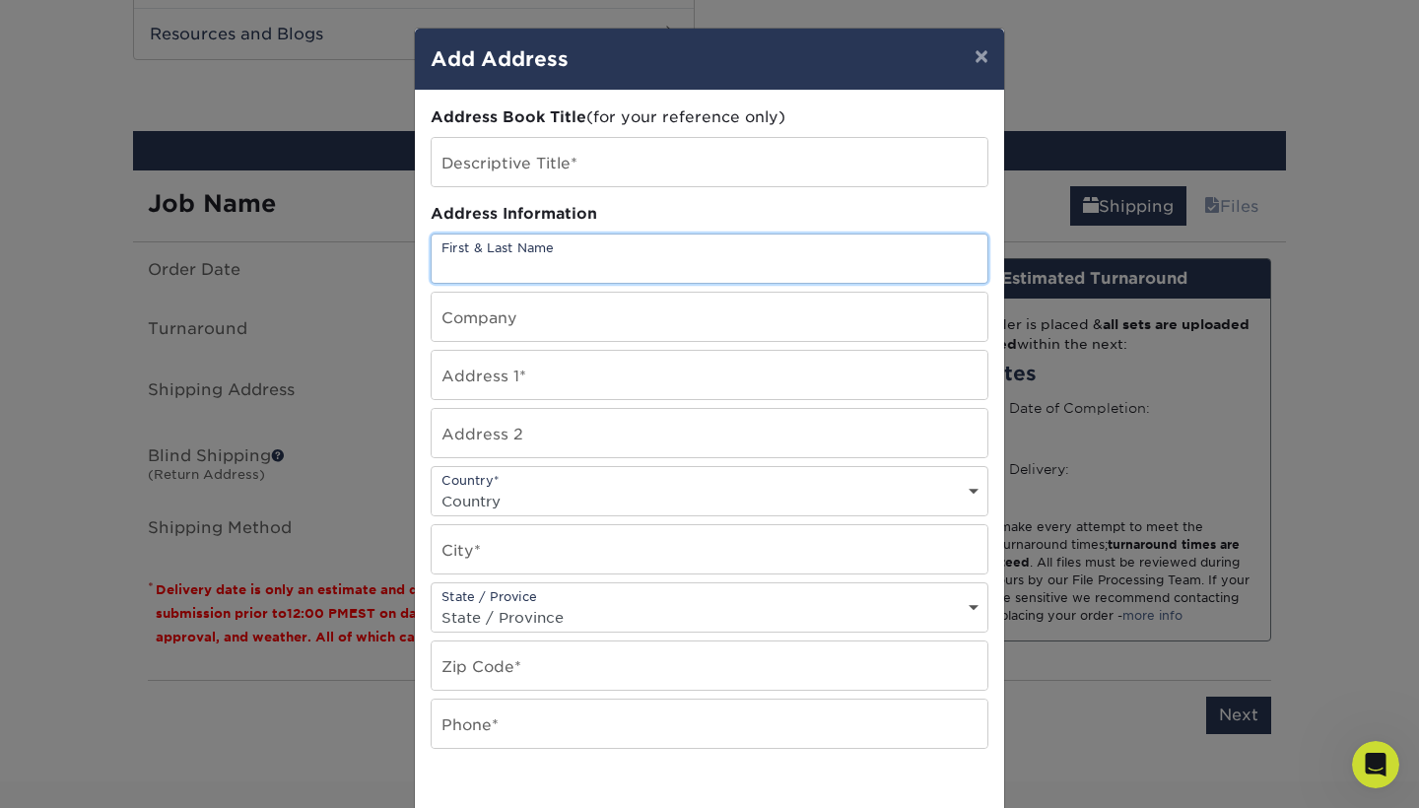
click at [829, 266] on input "text" at bounding box center [710, 259] width 556 height 48
type input "k"
type input "[PERSON_NAME]"
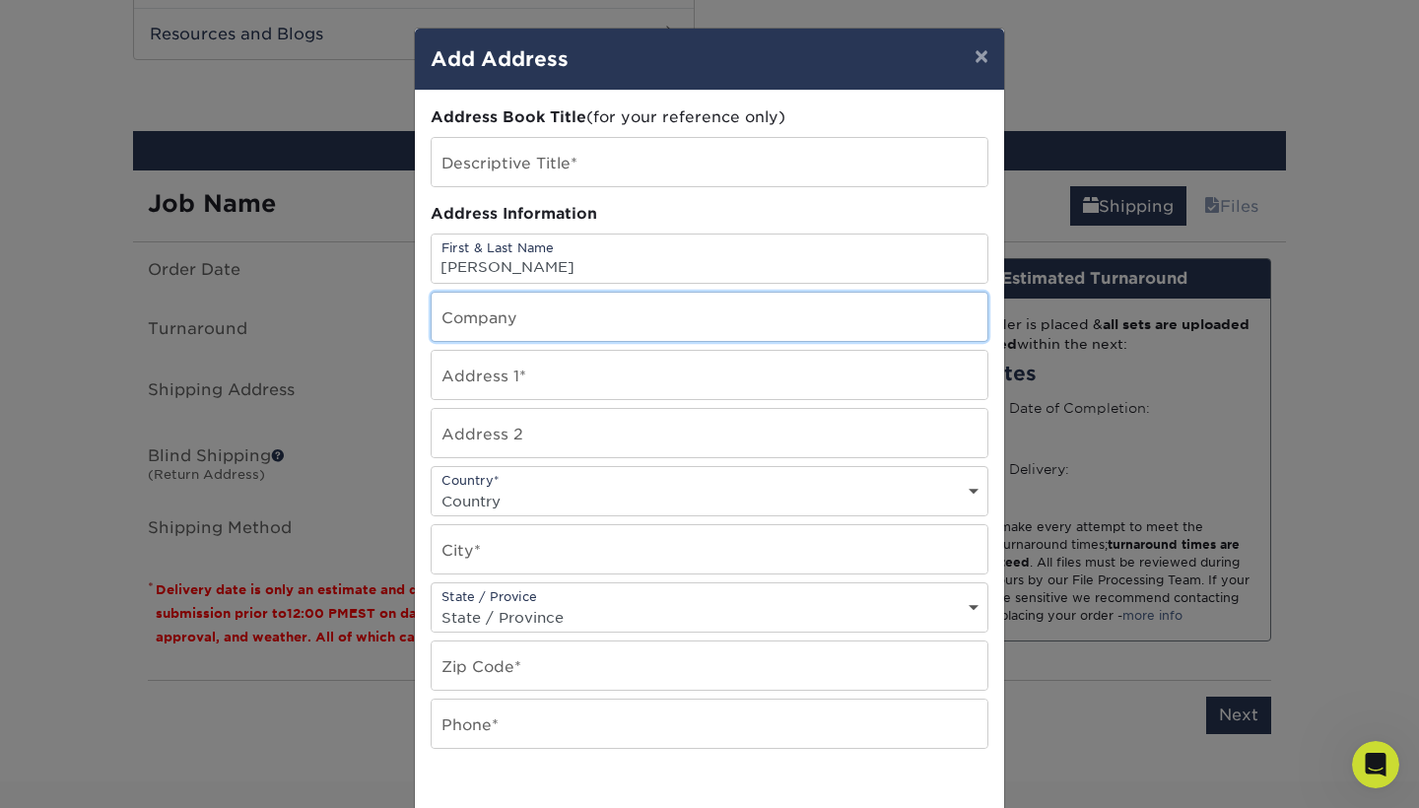
click at [835, 316] on input "text" at bounding box center [710, 317] width 556 height 48
type input "D-BAT [GEOGRAPHIC_DATA]"
type input "[STREET_ADDRESS][PERSON_NAME]"
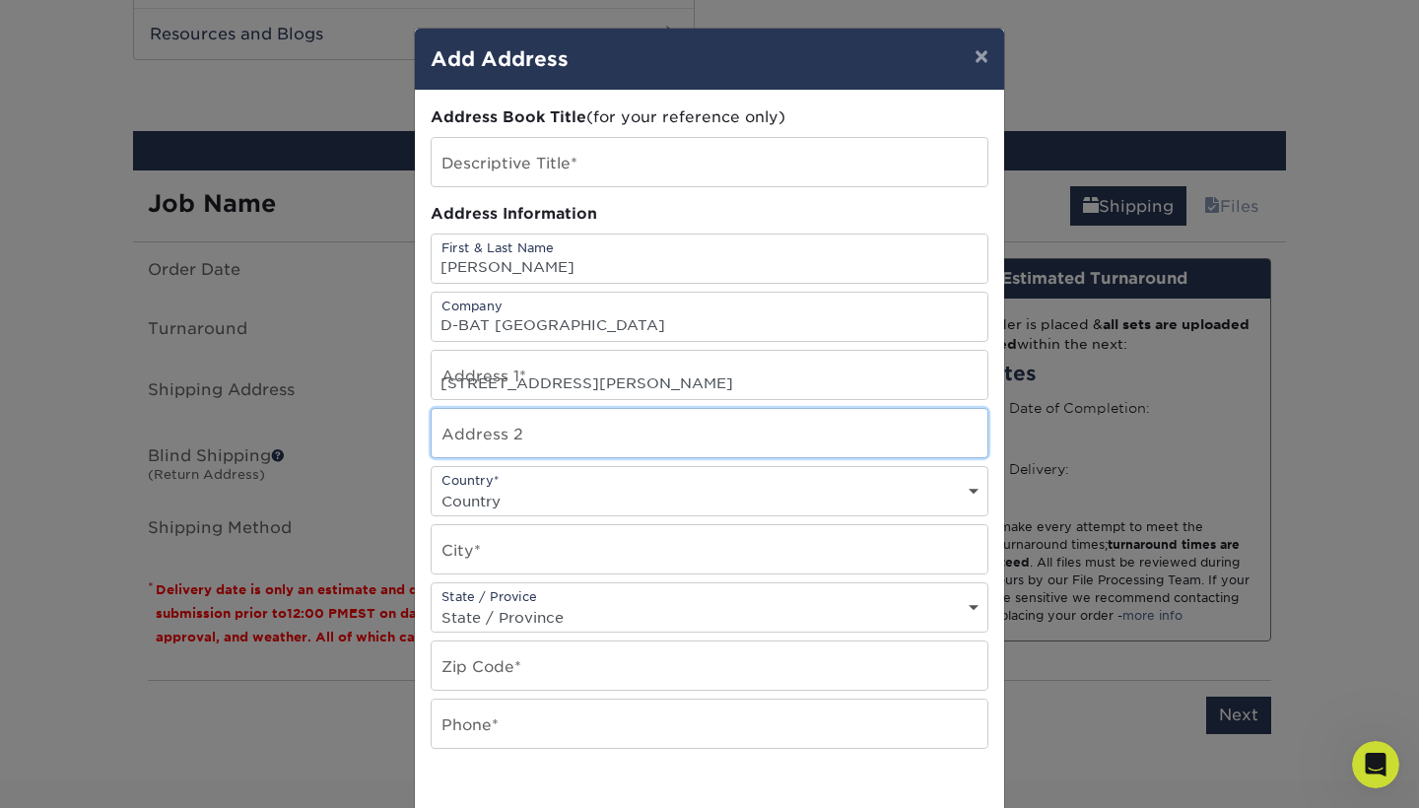
type input "Suite #112"
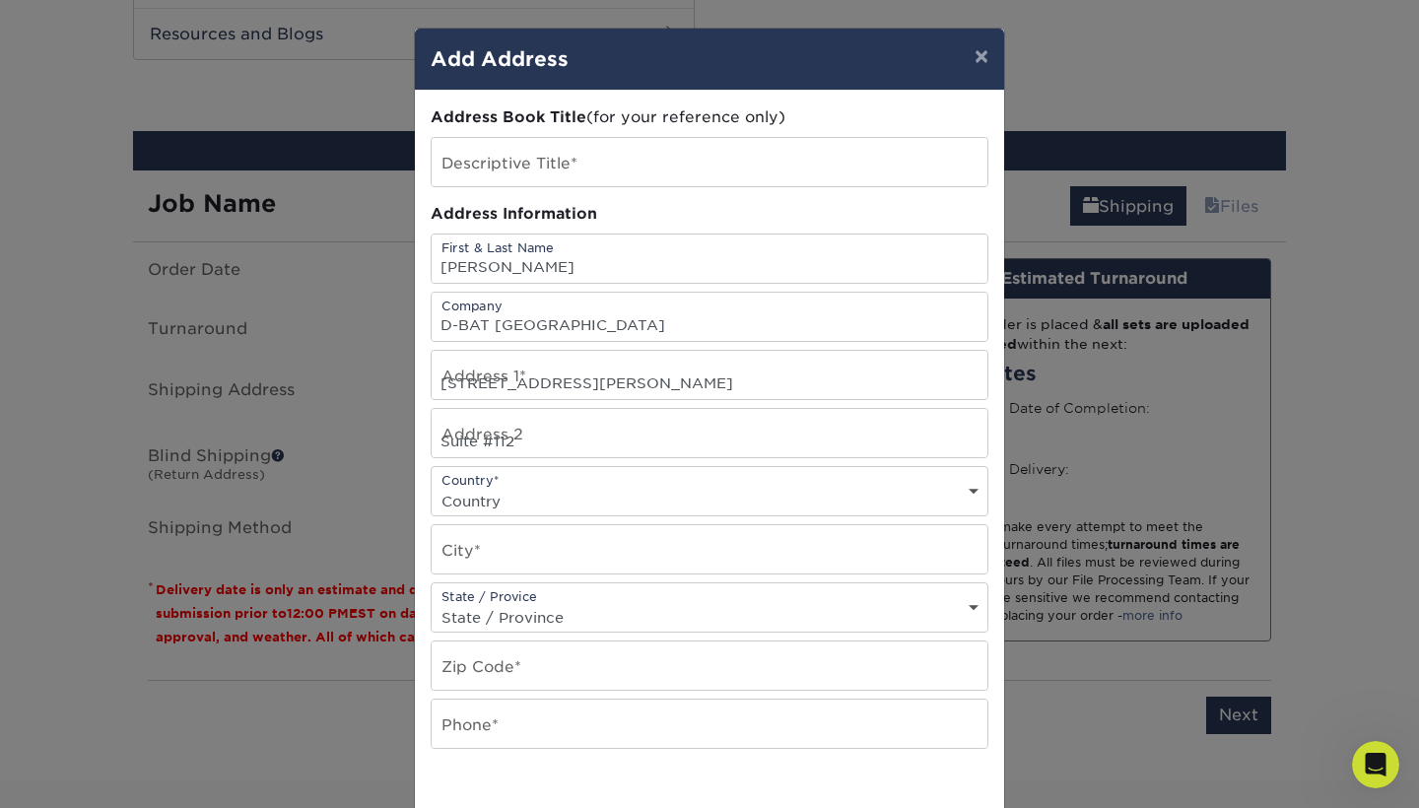
select select "US"
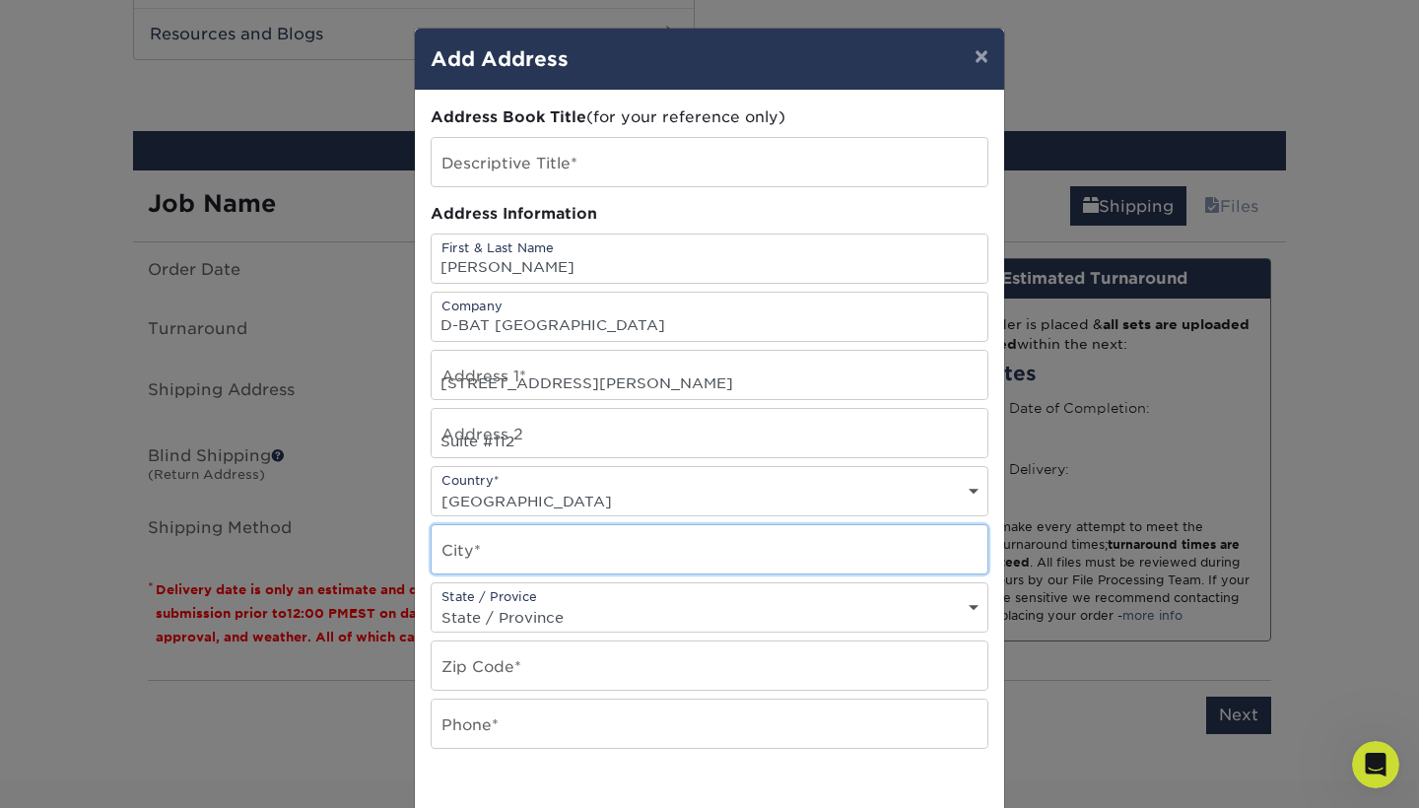
type input "[GEOGRAPHIC_DATA]"
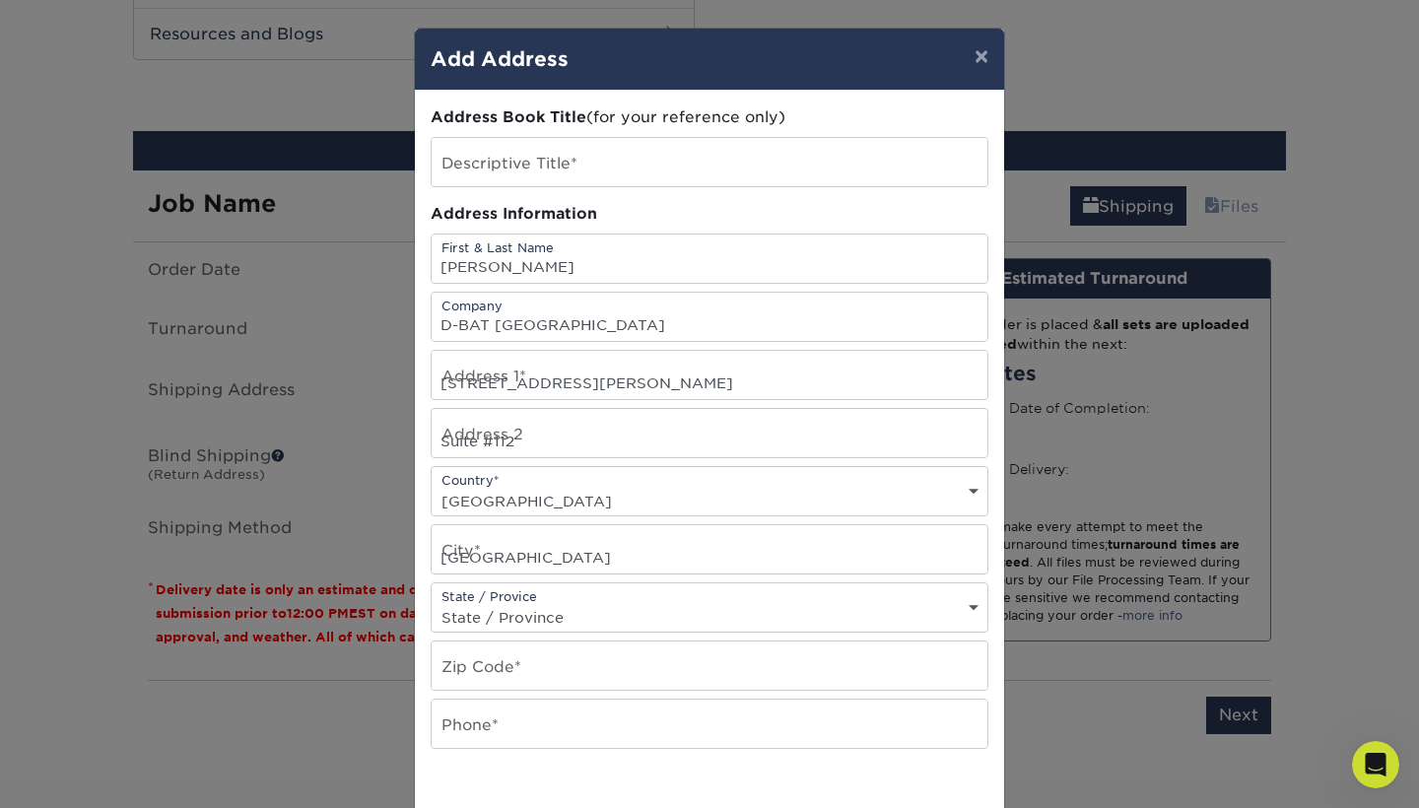
select select "[GEOGRAPHIC_DATA]"
type input "76015"
type input "3614452446"
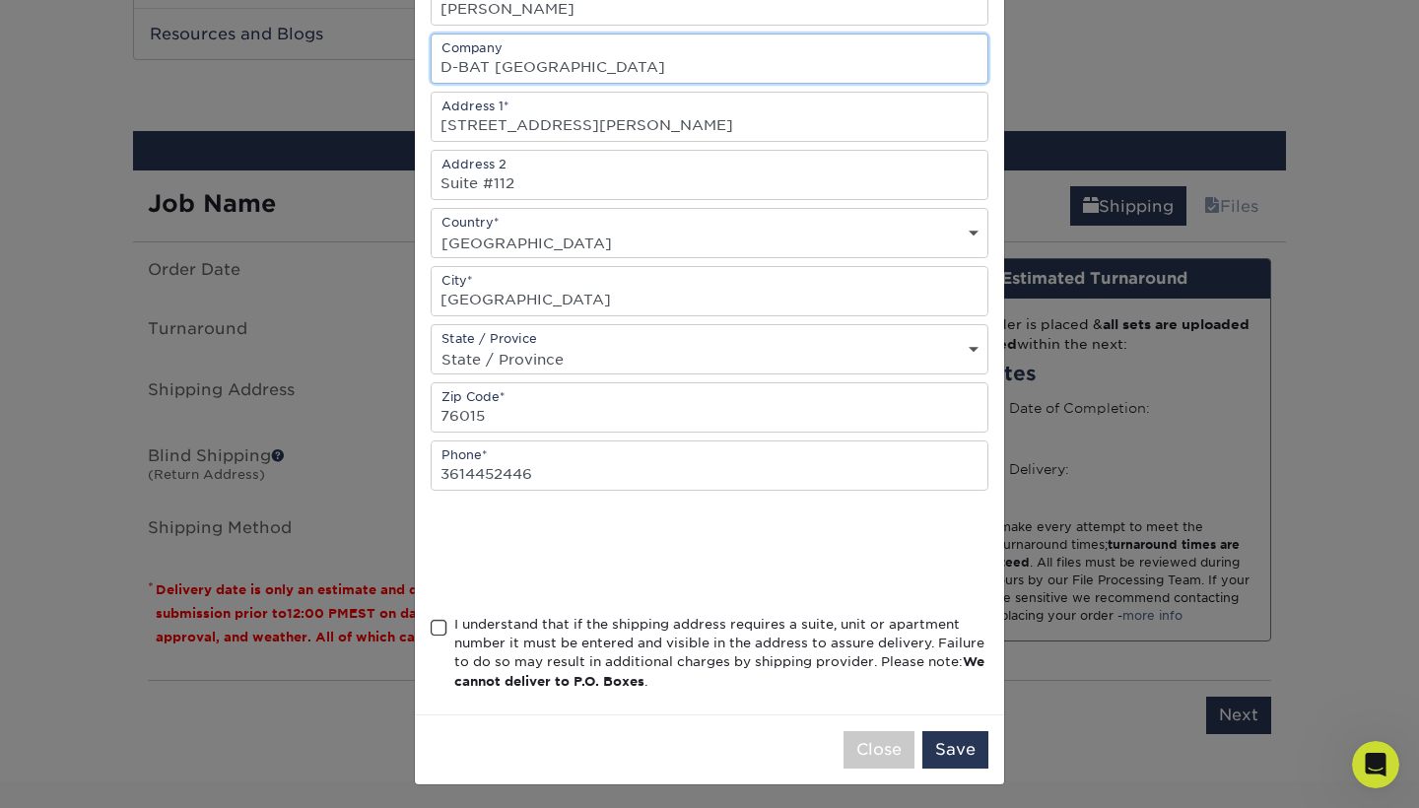
scroll to position [260, 0]
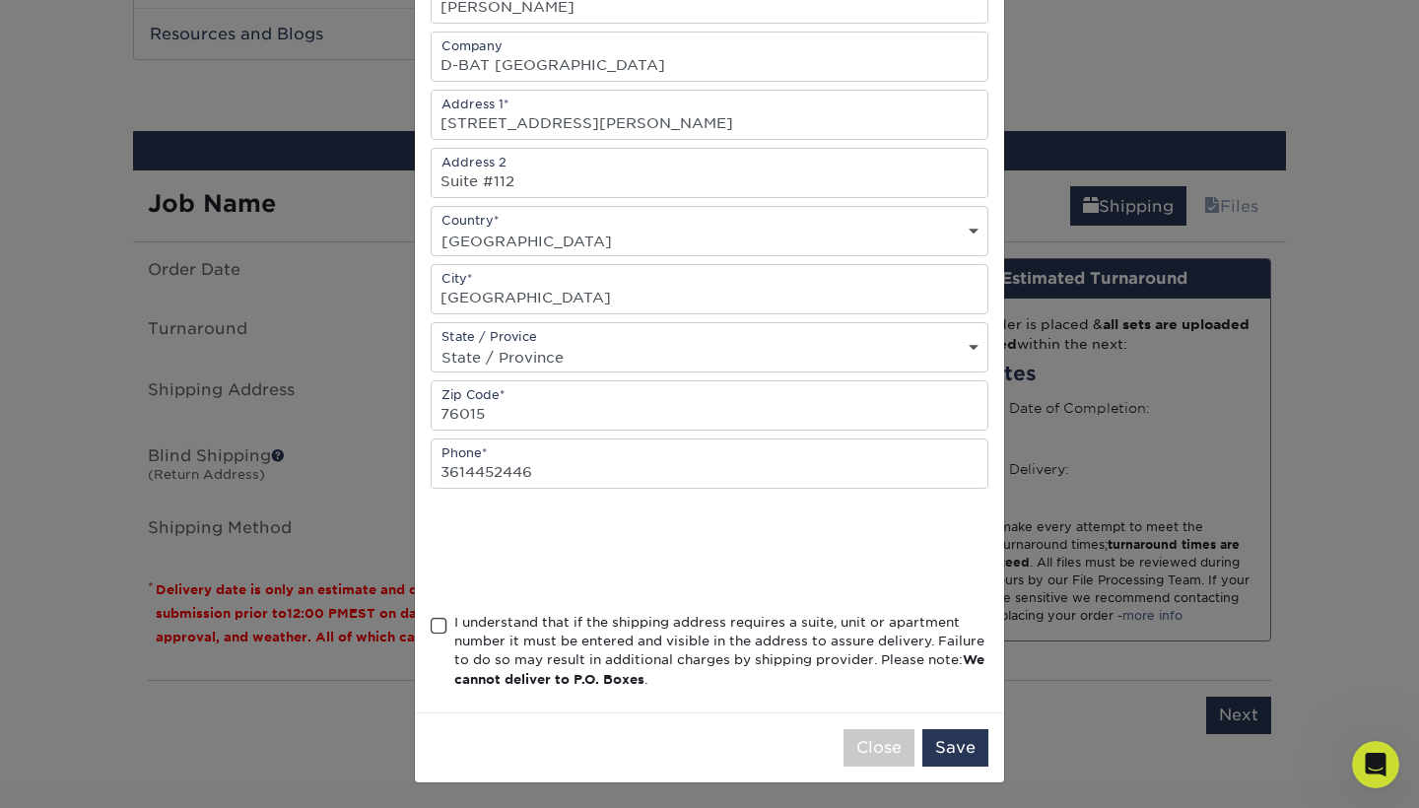
click at [443, 621] on span at bounding box center [439, 626] width 17 height 19
click at [0, 0] on input "I understand that if the shipping address requires a suite, unit or apartment n…" at bounding box center [0, 0] width 0 height 0
click at [945, 743] on button "Save" at bounding box center [956, 747] width 66 height 37
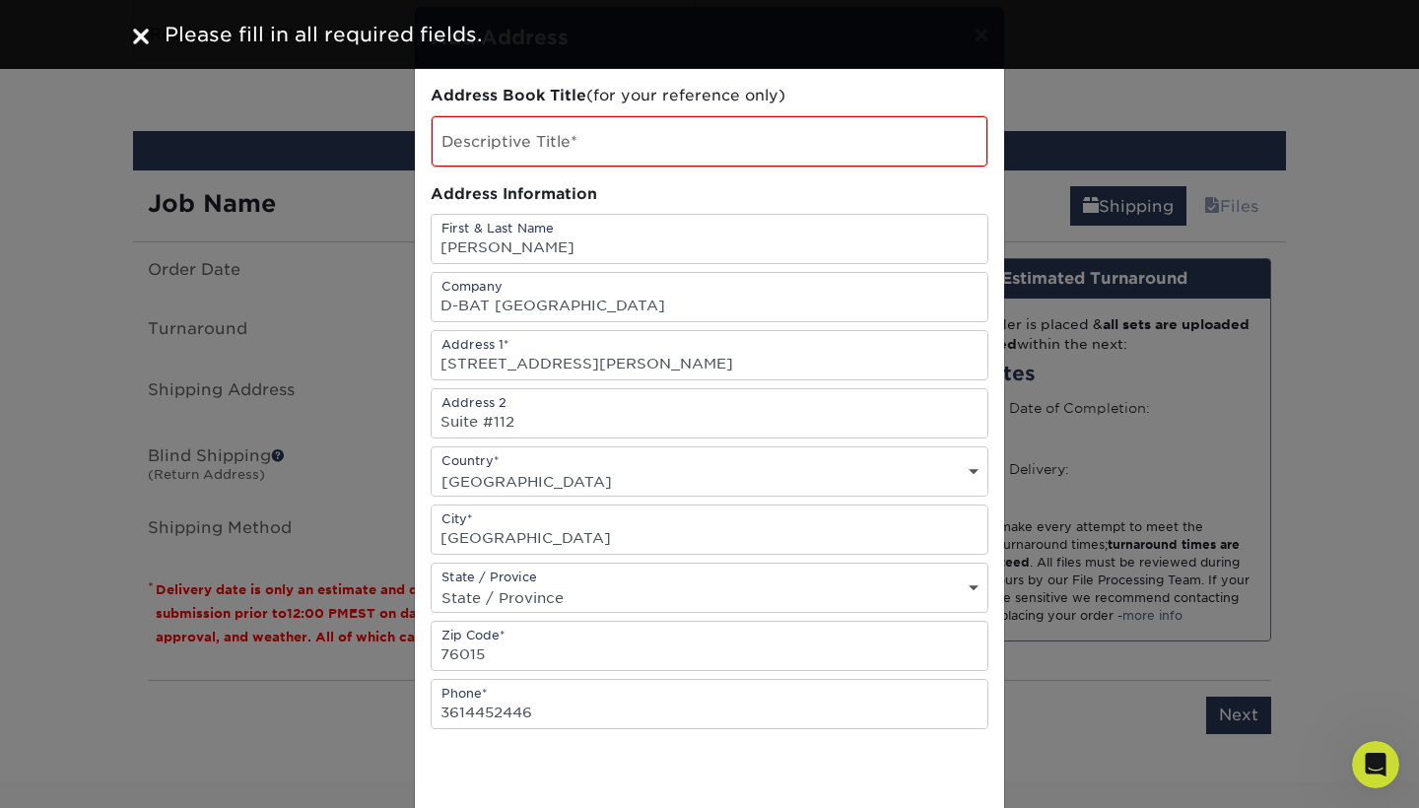
scroll to position [0, 0]
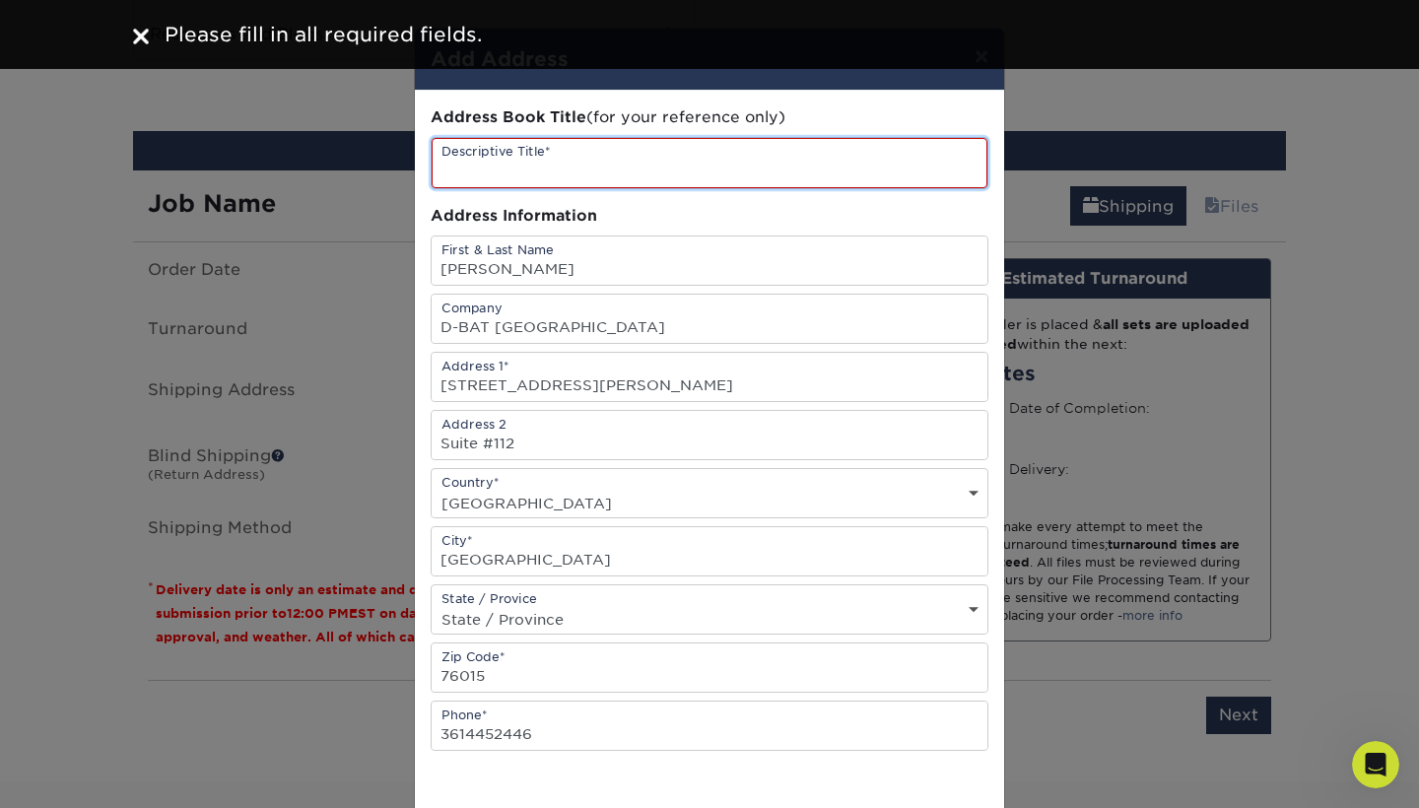
click at [772, 151] on input "text" at bounding box center [710, 163] width 556 height 50
type input "B"
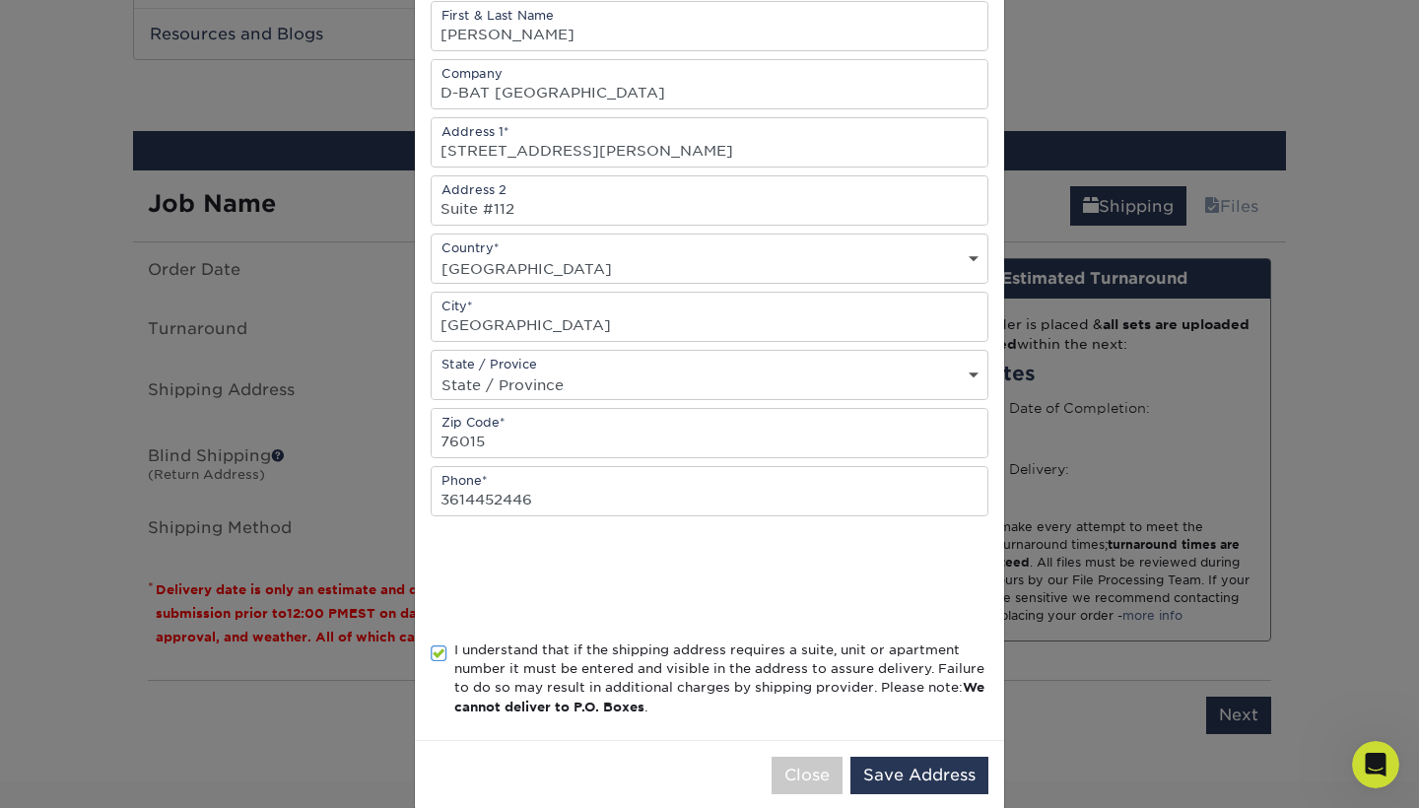
scroll to position [262, 0]
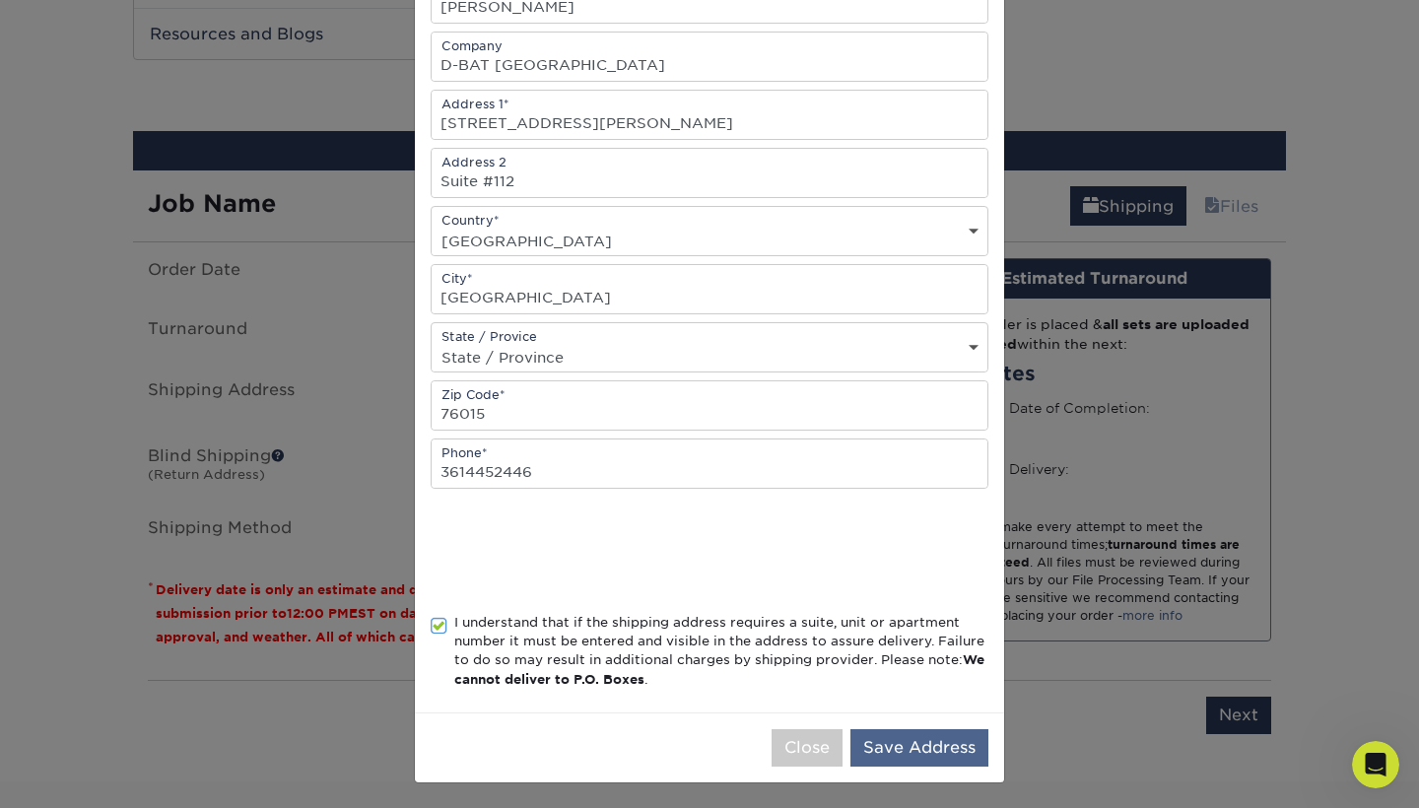
type input "Baseball & Softball Training Complex"
click at [901, 739] on button "Save Address" at bounding box center [920, 747] width 138 height 37
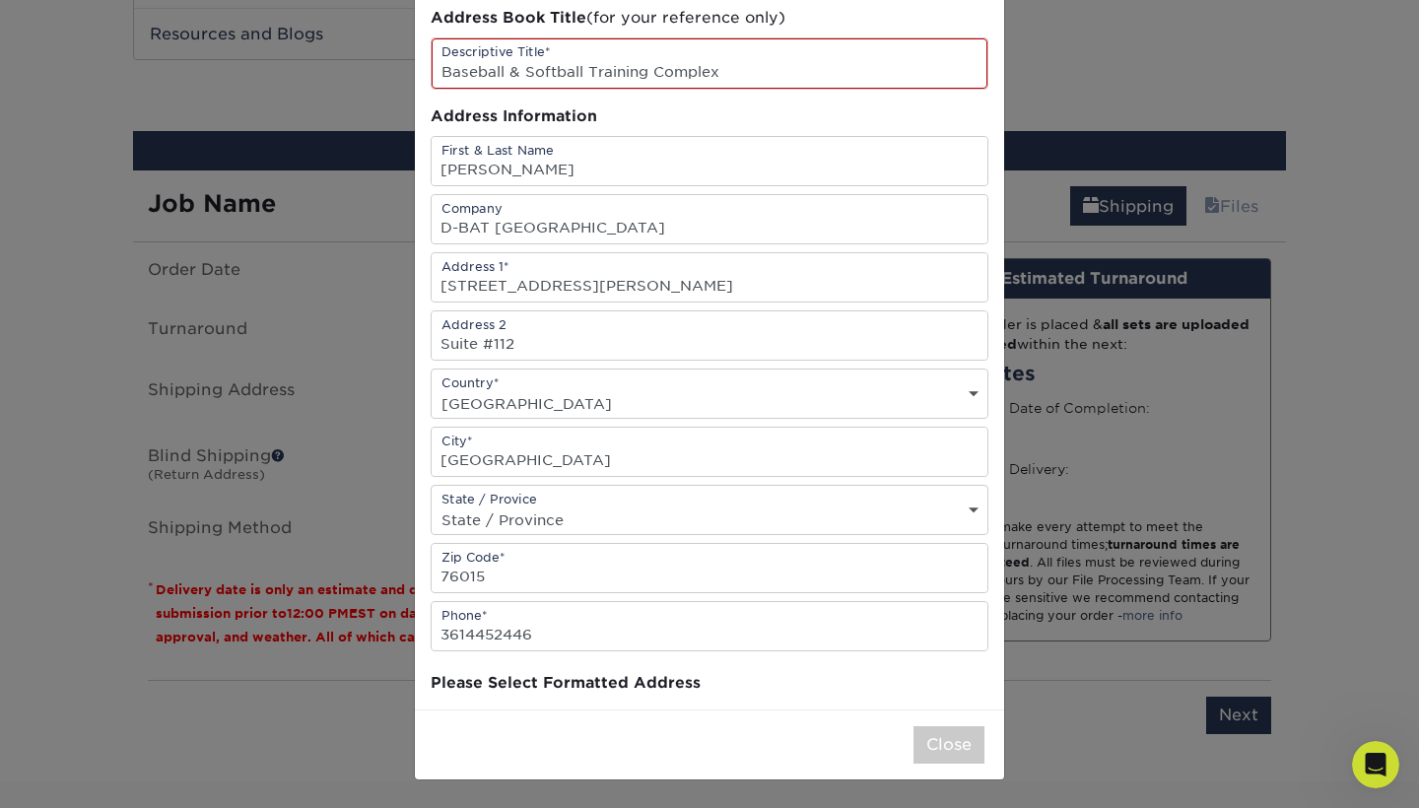
scroll to position [0, 0]
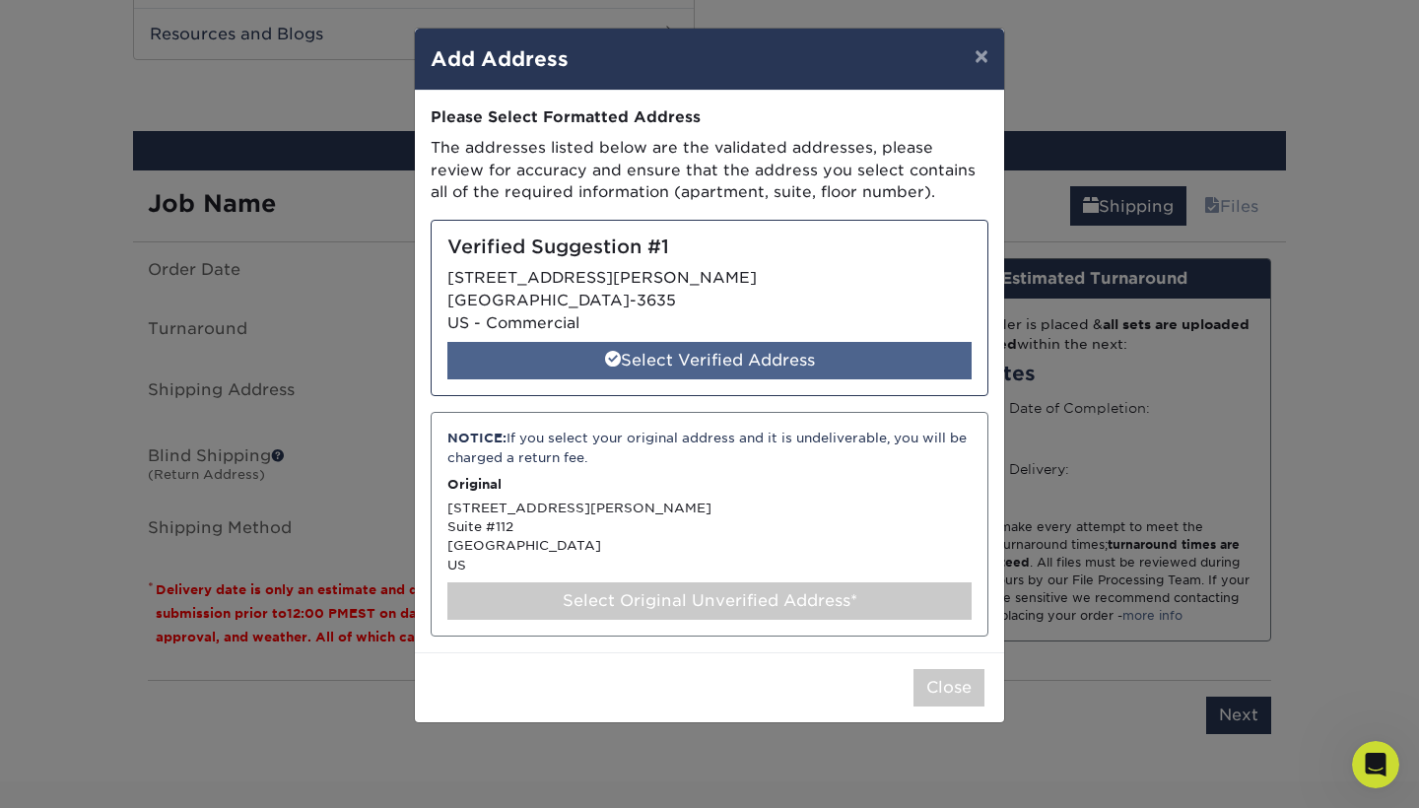
click at [809, 355] on div "Select Verified Address" at bounding box center [709, 360] width 524 height 37
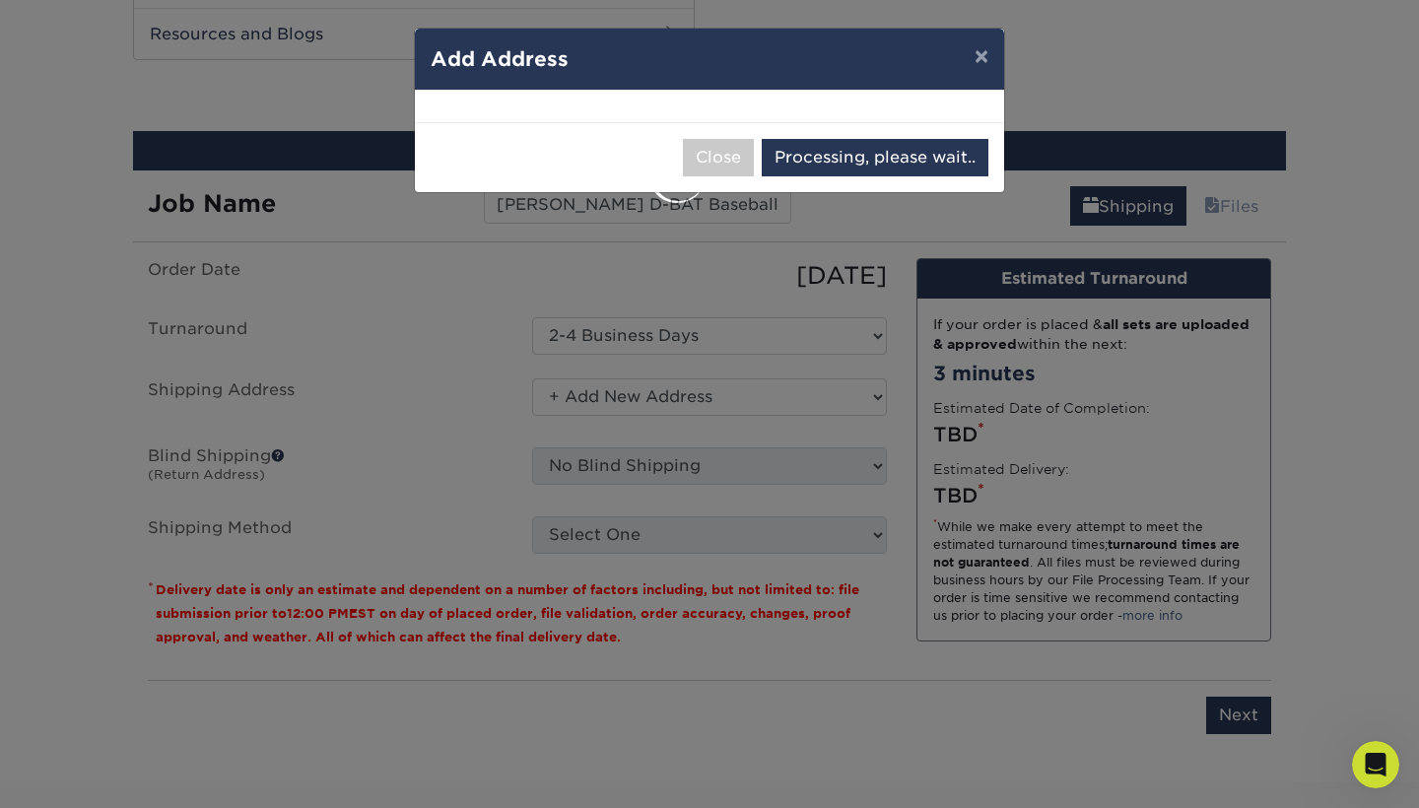
select select "286034"
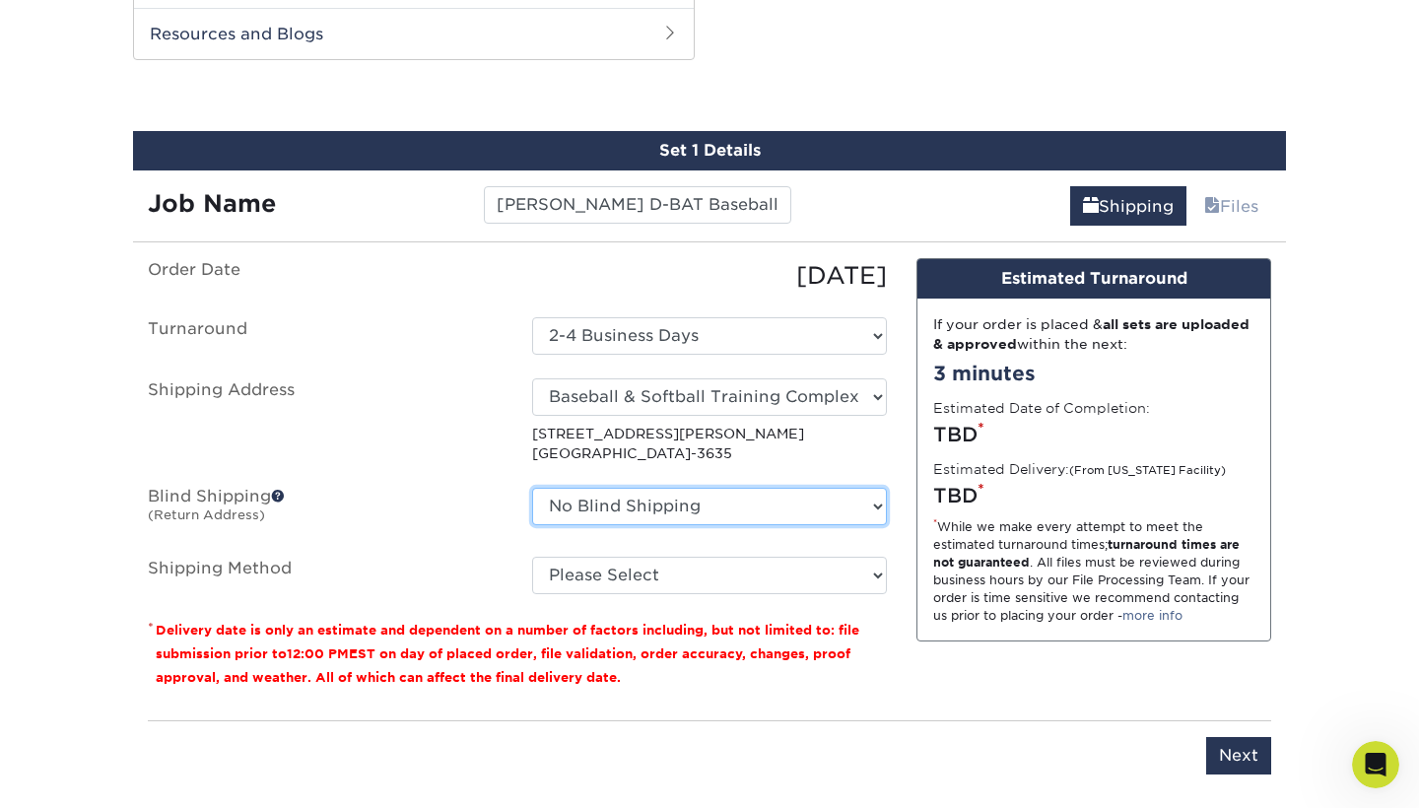
click at [871, 506] on select "No Blind Shipping + Add New Address" at bounding box center [709, 506] width 355 height 37
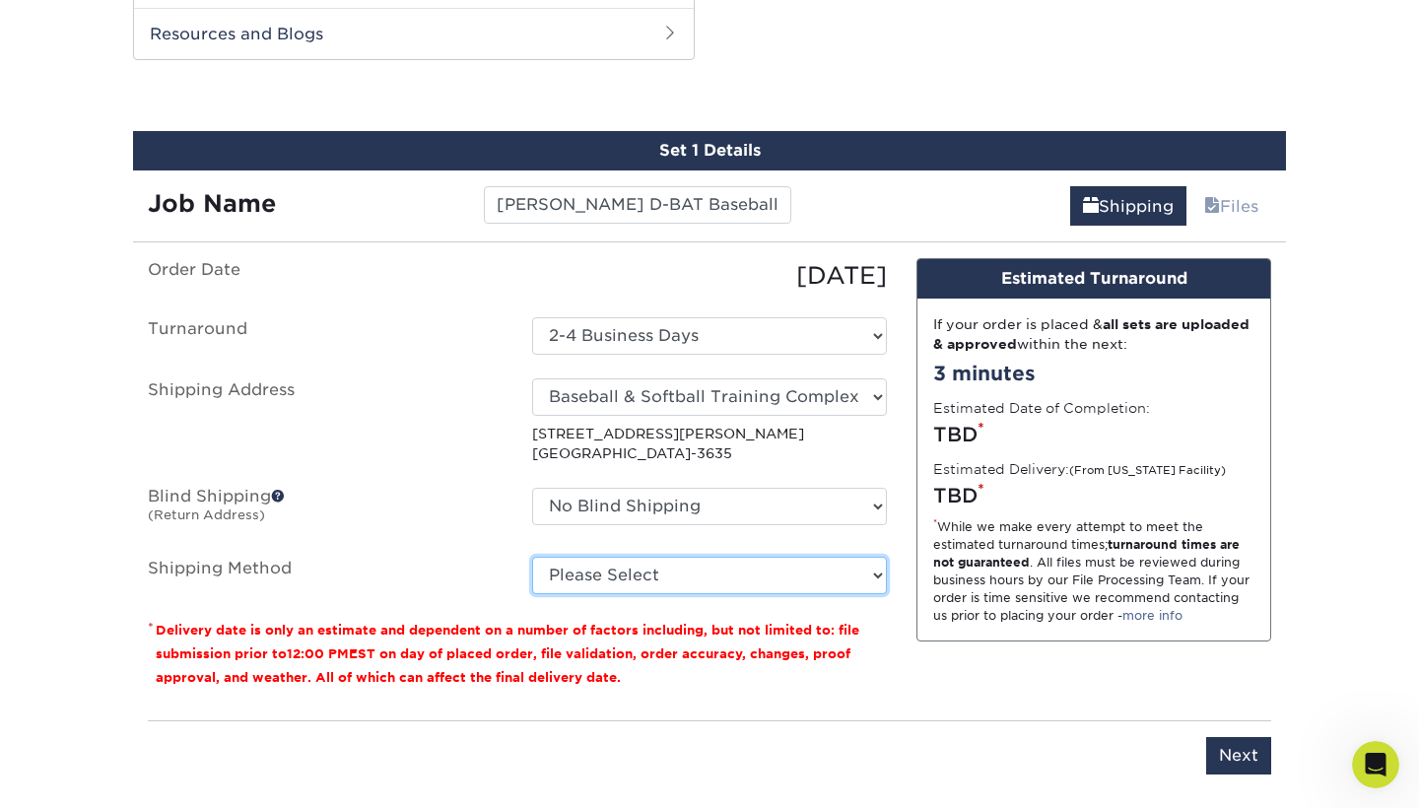
click at [871, 569] on select "Please Select Ground Shipping (+$12.72) 3 Day Shipping Service (+$13.10) 2 Day …" at bounding box center [709, 575] width 355 height 37
select select "03"
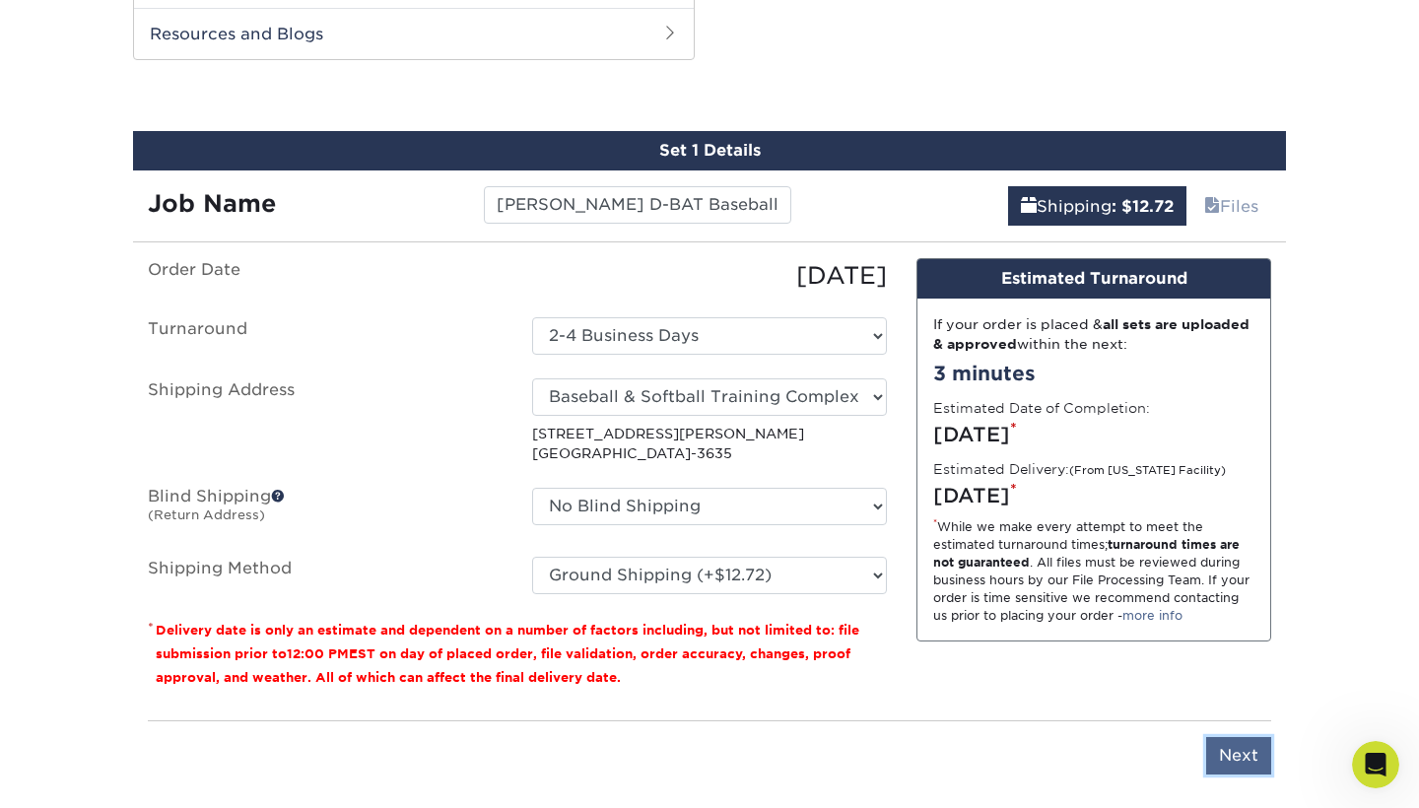
click at [1247, 744] on input "Next" at bounding box center [1238, 755] width 65 height 37
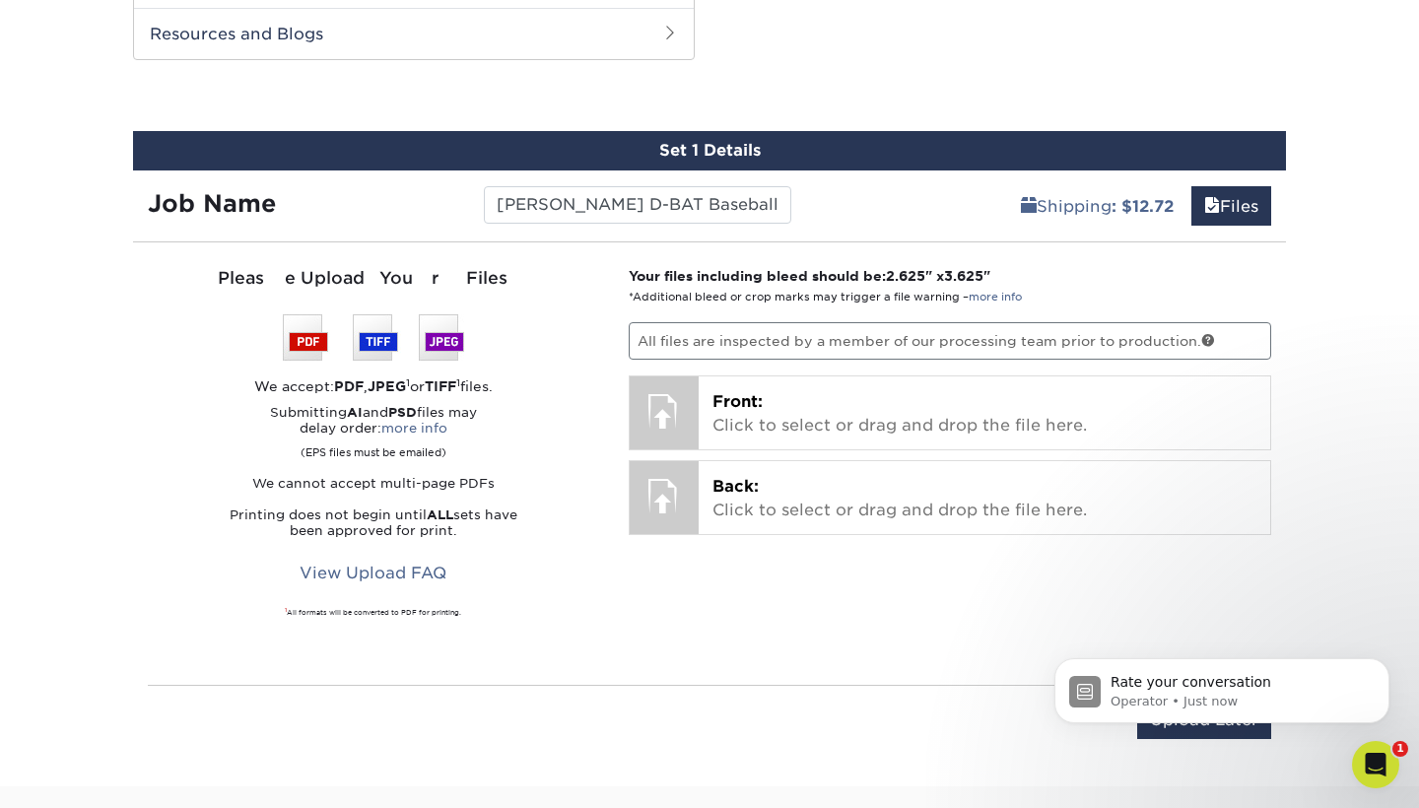
scroll to position [230, 0]
click at [1237, 744] on body "Rate your conversation Operator • 1m ago" at bounding box center [1222, 686] width 379 height 122
